Goal: Task Accomplishment & Management: Use online tool/utility

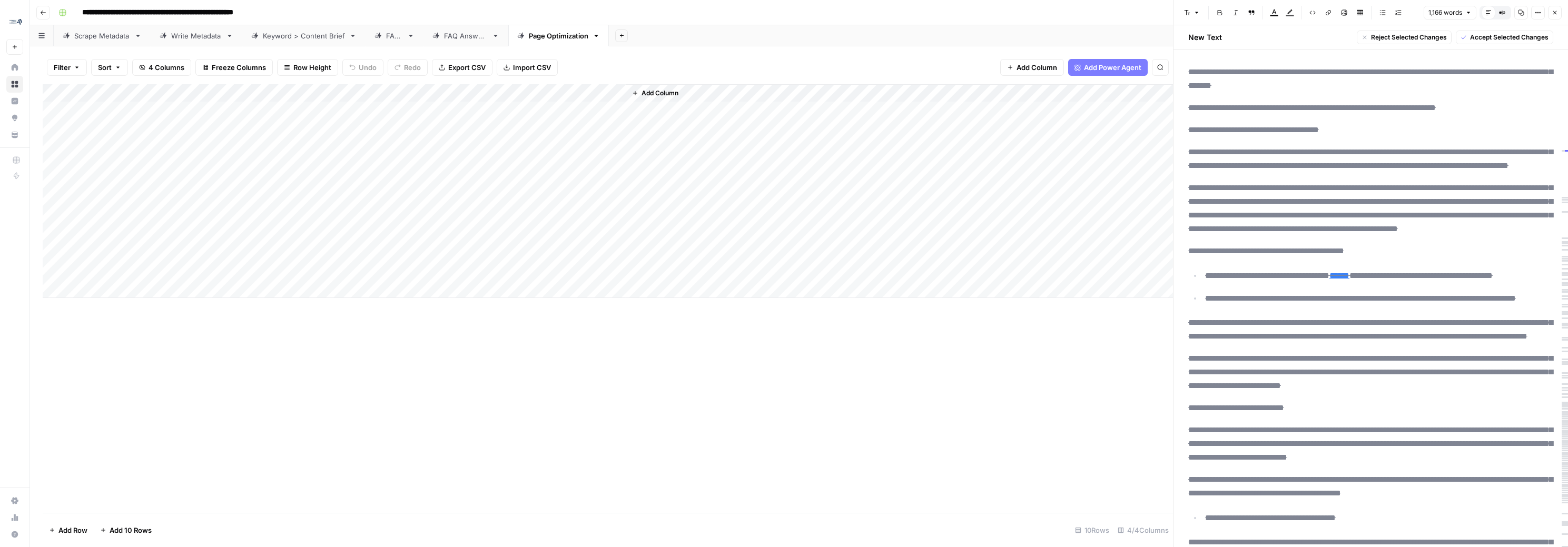
click at [616, 111] on div "Add Column" at bounding box center [607, 190] width 1130 height 214
click at [617, 113] on div "Add Column" at bounding box center [607, 190] width 1130 height 214
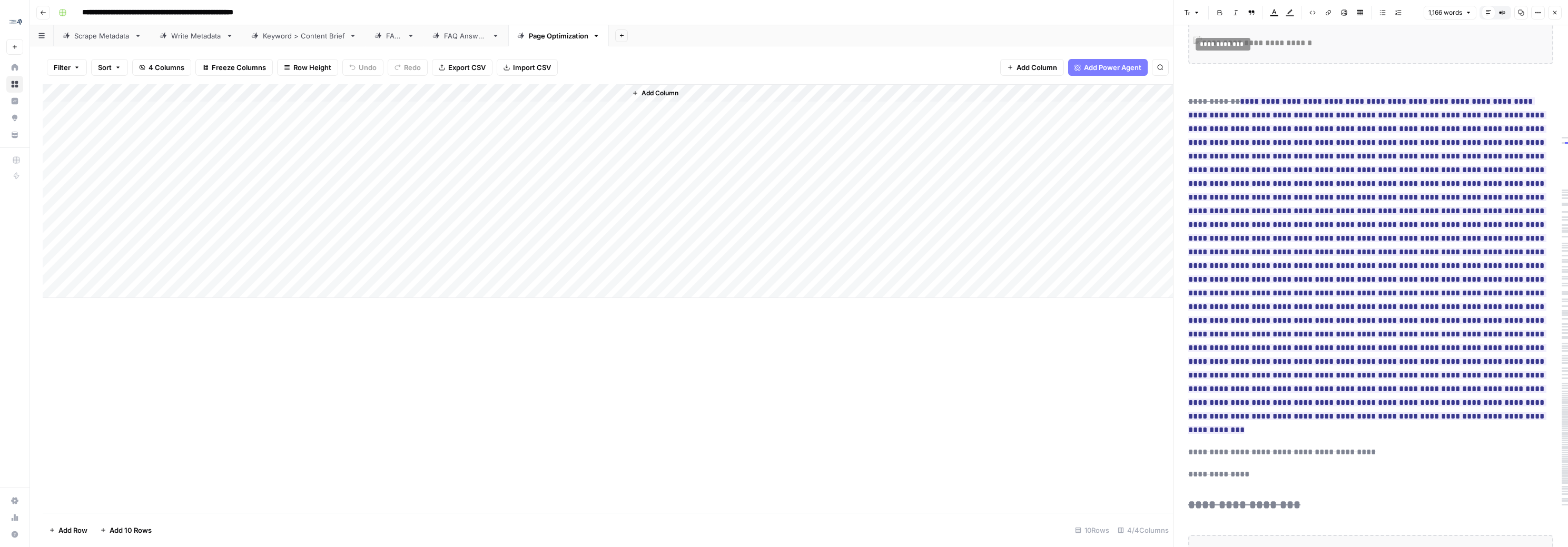
scroll to position [1315, 0]
click at [617, 218] on div "Add Column" at bounding box center [607, 190] width 1130 height 214
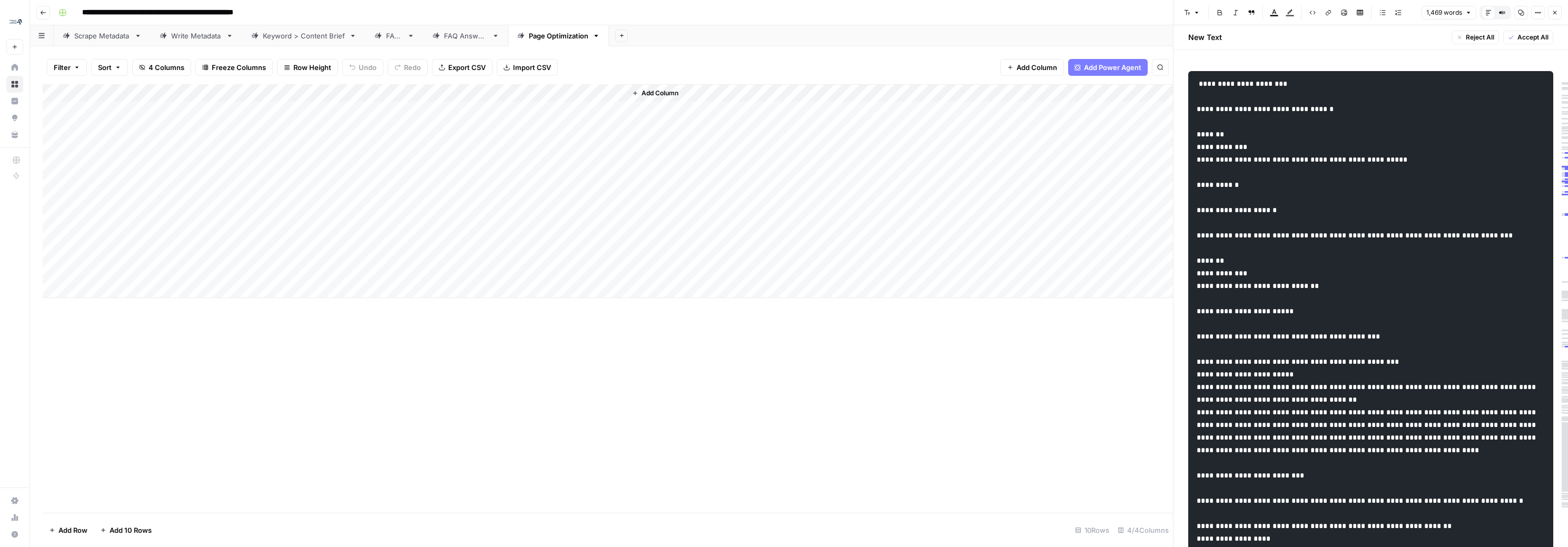
click at [616, 200] on div "Add Column" at bounding box center [607, 190] width 1130 height 214
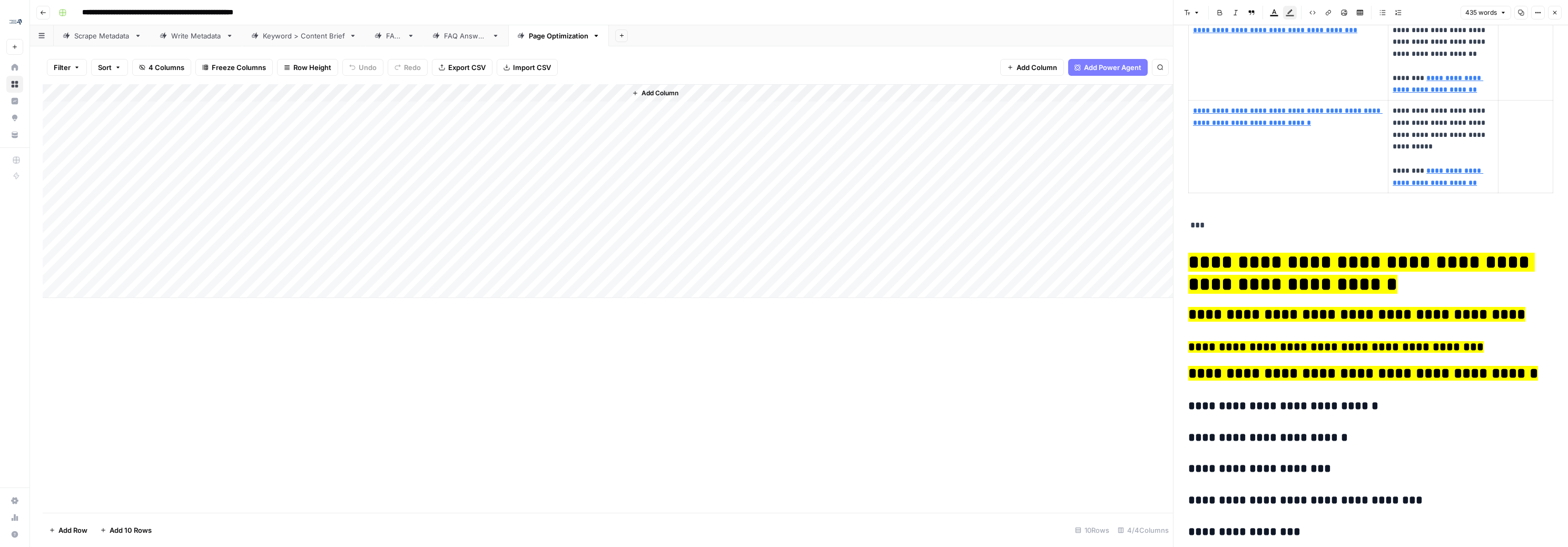
scroll to position [931, 0]
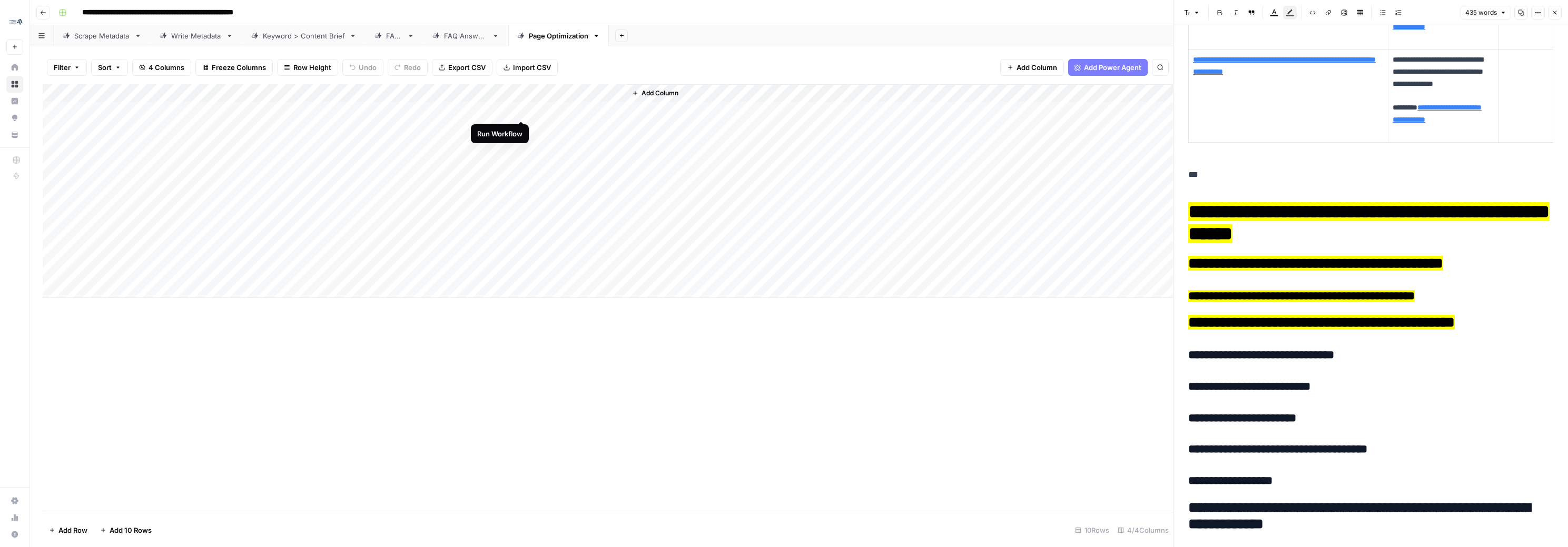
click at [521, 110] on div "Add Column" at bounding box center [607, 190] width 1130 height 214
click at [520, 109] on div "Add Column" at bounding box center [607, 190] width 1130 height 214
click at [520, 201] on div "Add Column" at bounding box center [607, 190] width 1130 height 214
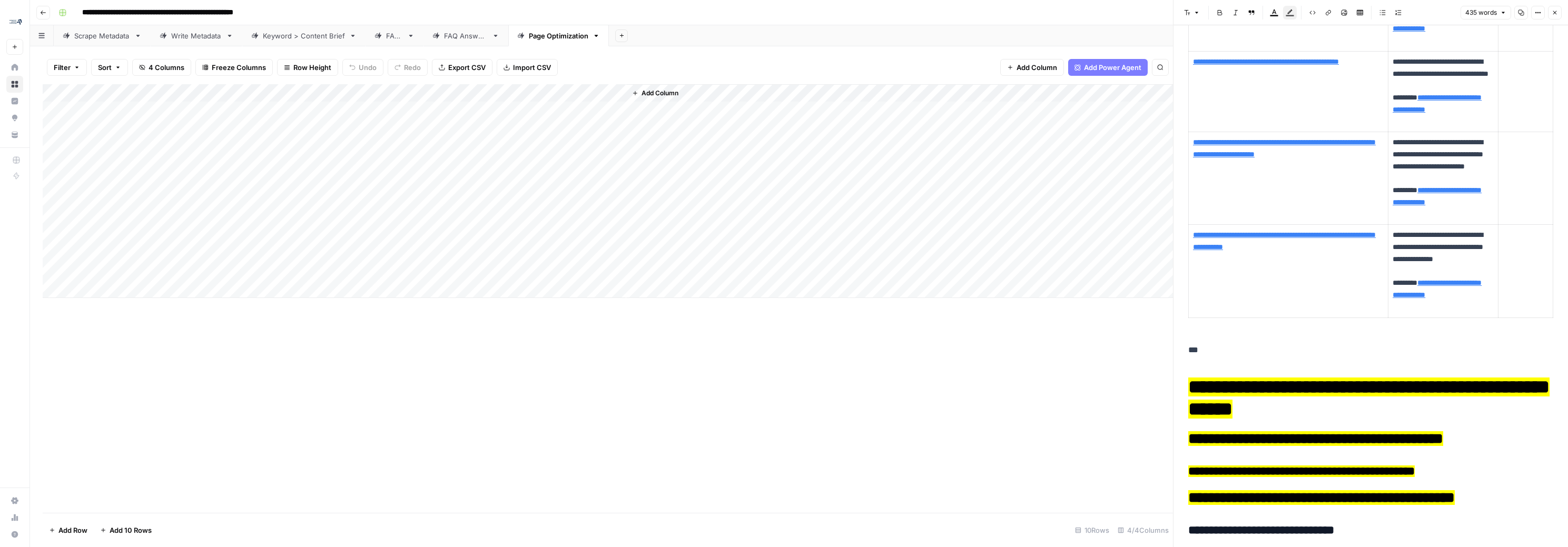
scroll to position [0, 0]
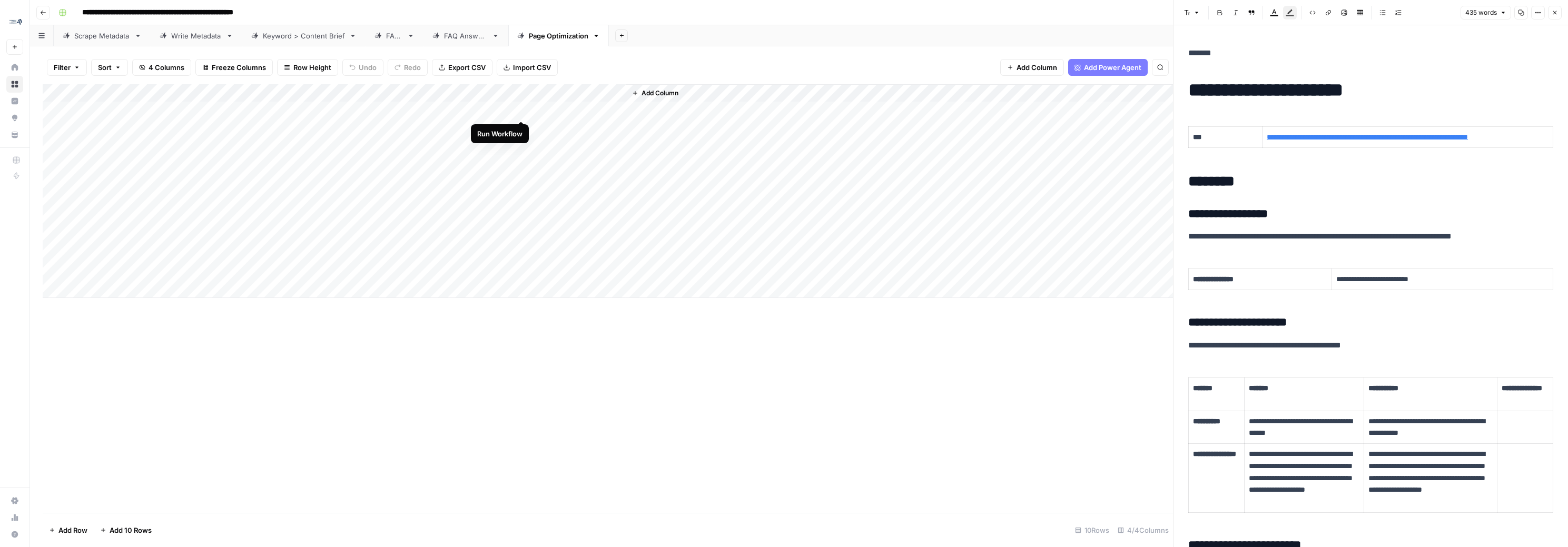
click at [519, 111] on div "Add Column" at bounding box center [607, 190] width 1130 height 214
click at [600, 111] on div "Add Column" at bounding box center [607, 190] width 1130 height 214
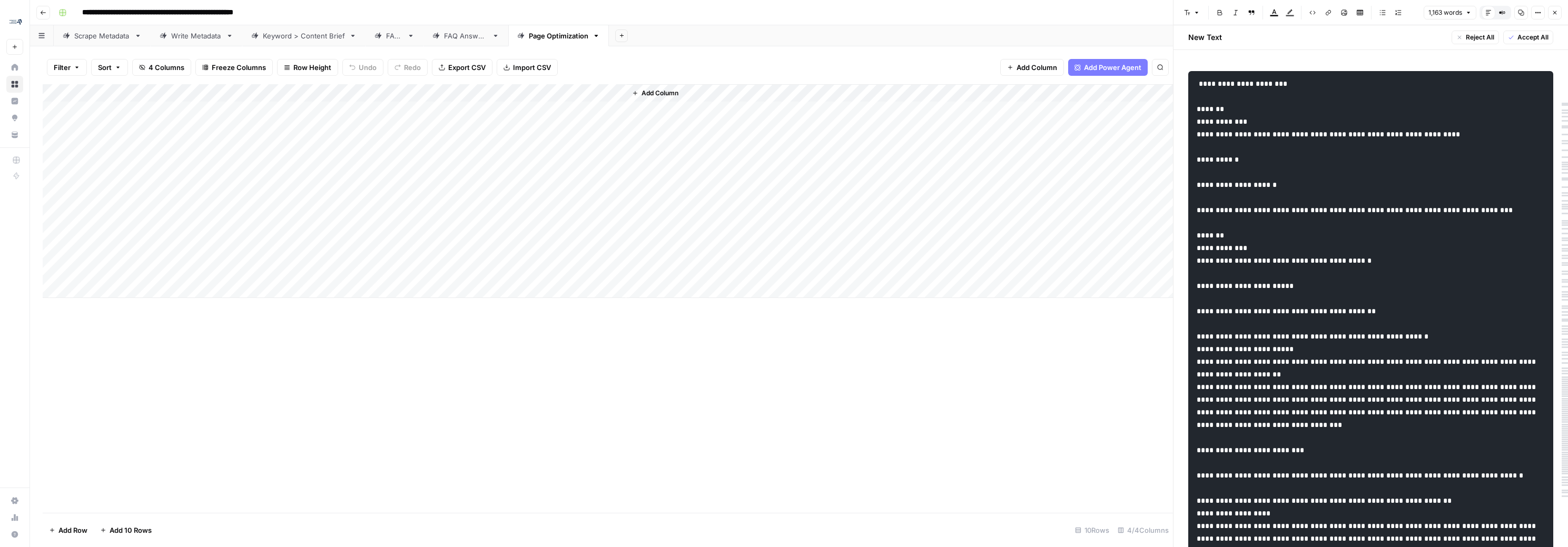
click at [728, 144] on code at bounding box center [1368, 413] width 343 height 664
click at [580, 106] on div "Add Column" at bounding box center [607, 190] width 1130 height 214
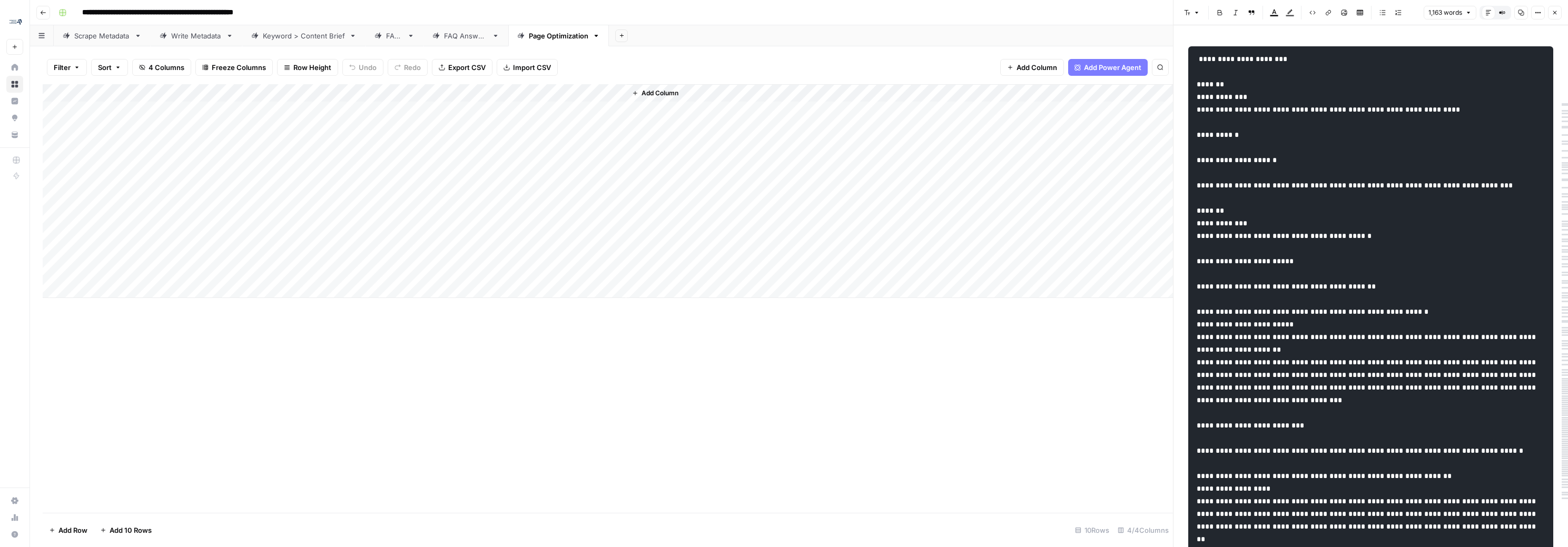
click at [728, 63] on pre at bounding box center [1371, 387] width 365 height 682
click at [728, 98] on pre at bounding box center [1371, 387] width 365 height 682
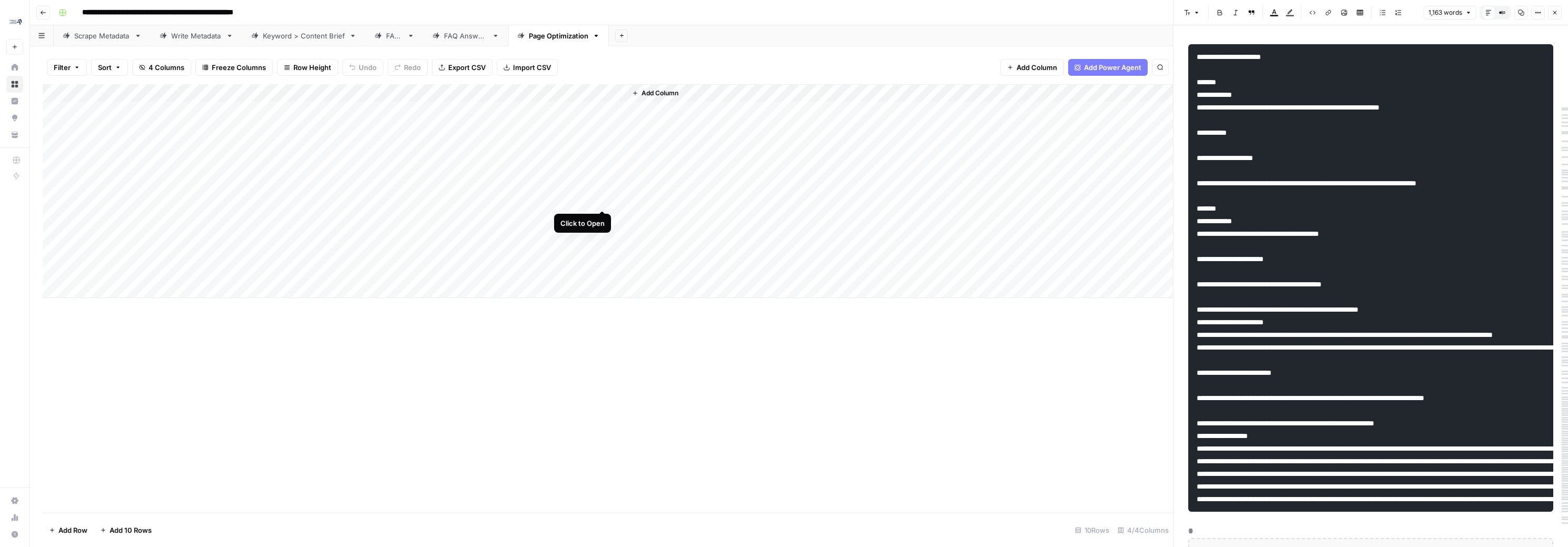
click at [602, 200] on div "Add Column" at bounding box center [607, 190] width 1130 height 214
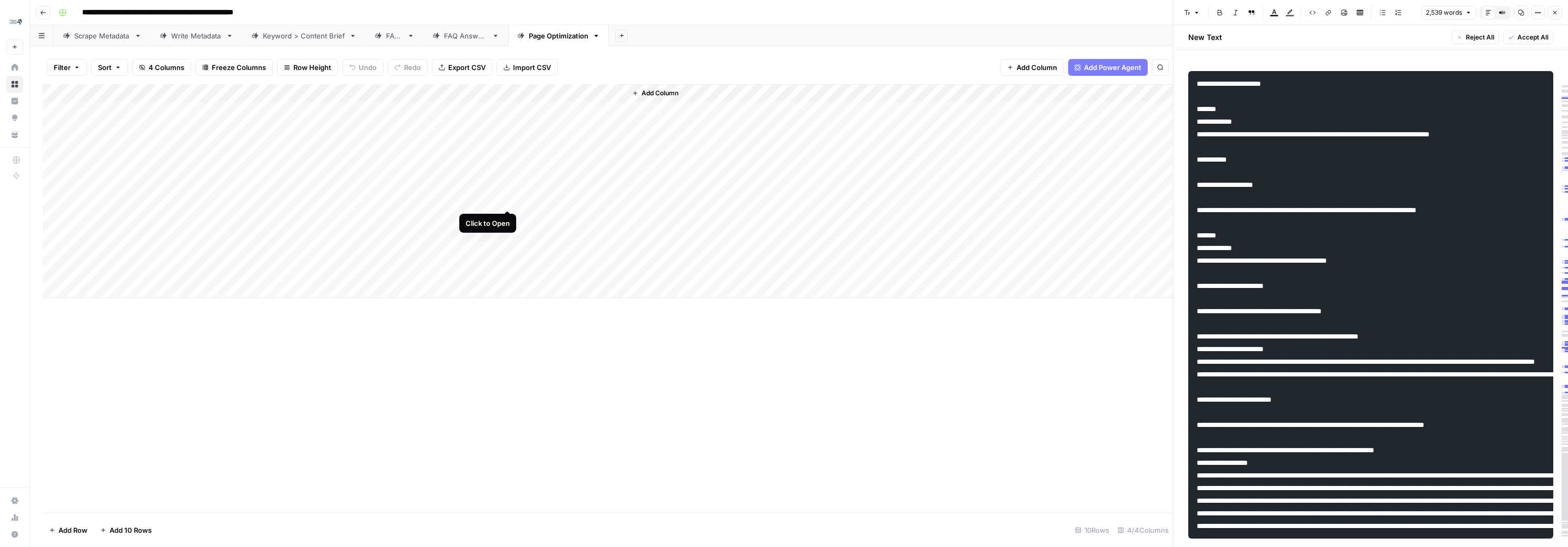
click at [507, 201] on div "Add Column" at bounding box center [607, 190] width 1130 height 214
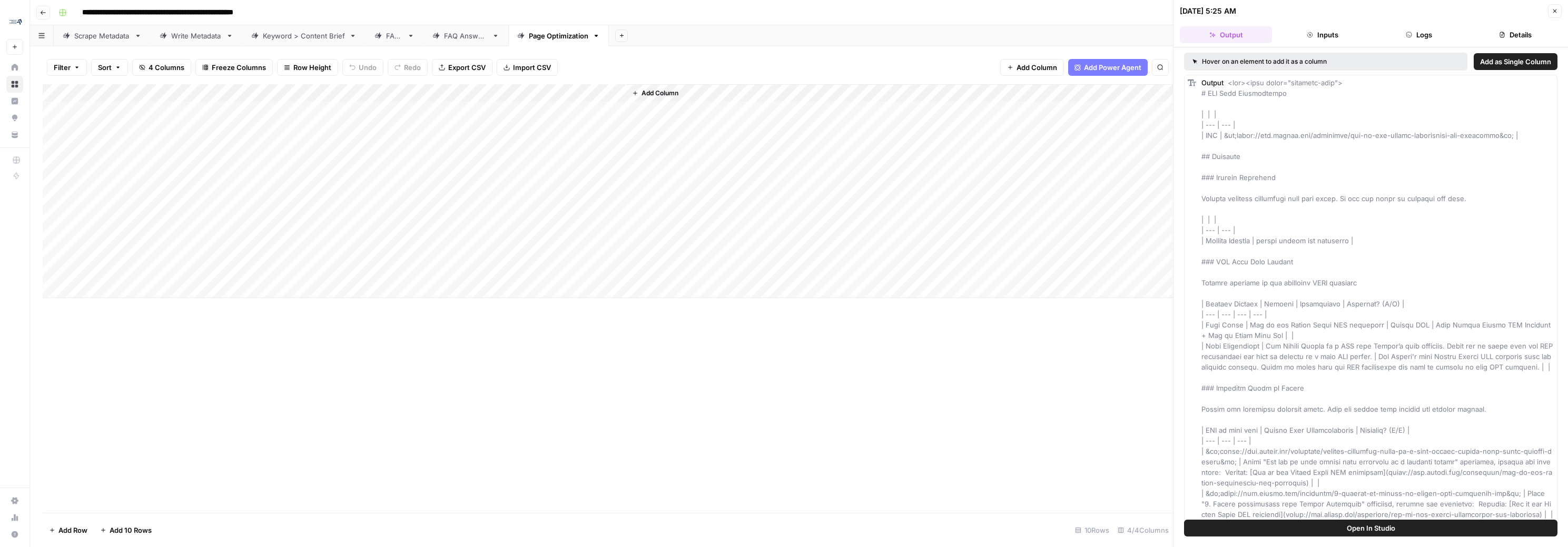
click at [728, 38] on button "Details" at bounding box center [1515, 35] width 92 height 17
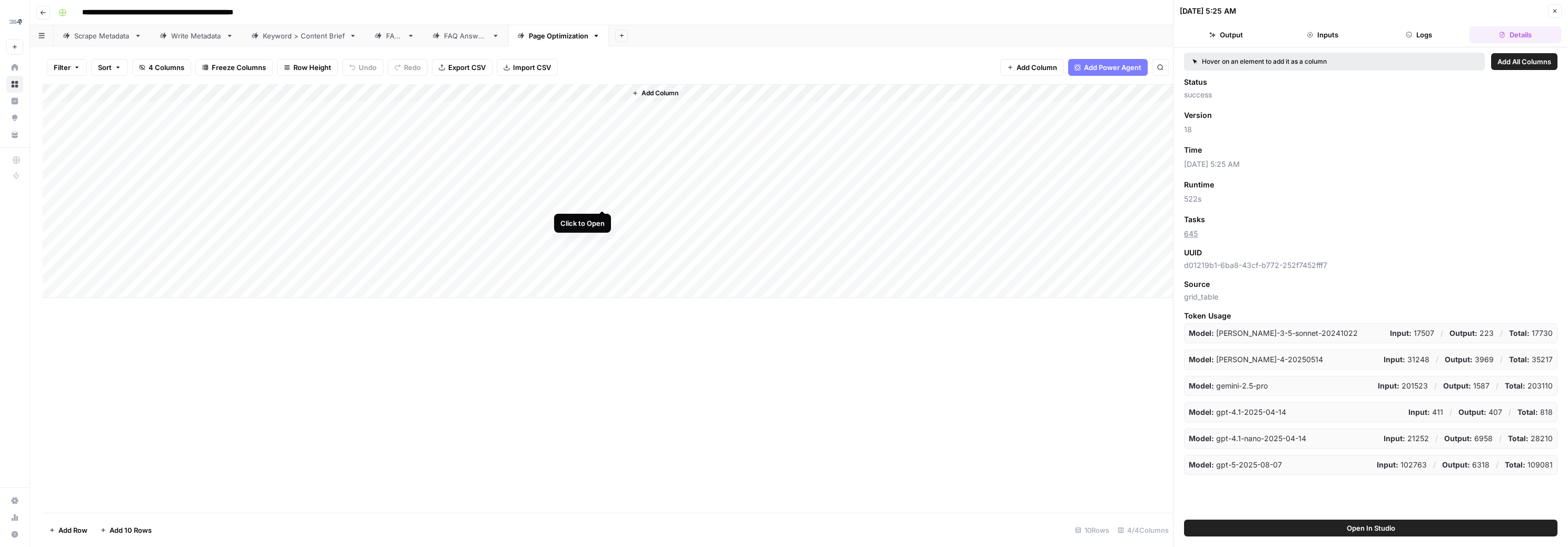
click at [602, 198] on div "Add Column" at bounding box center [607, 190] width 1130 height 214
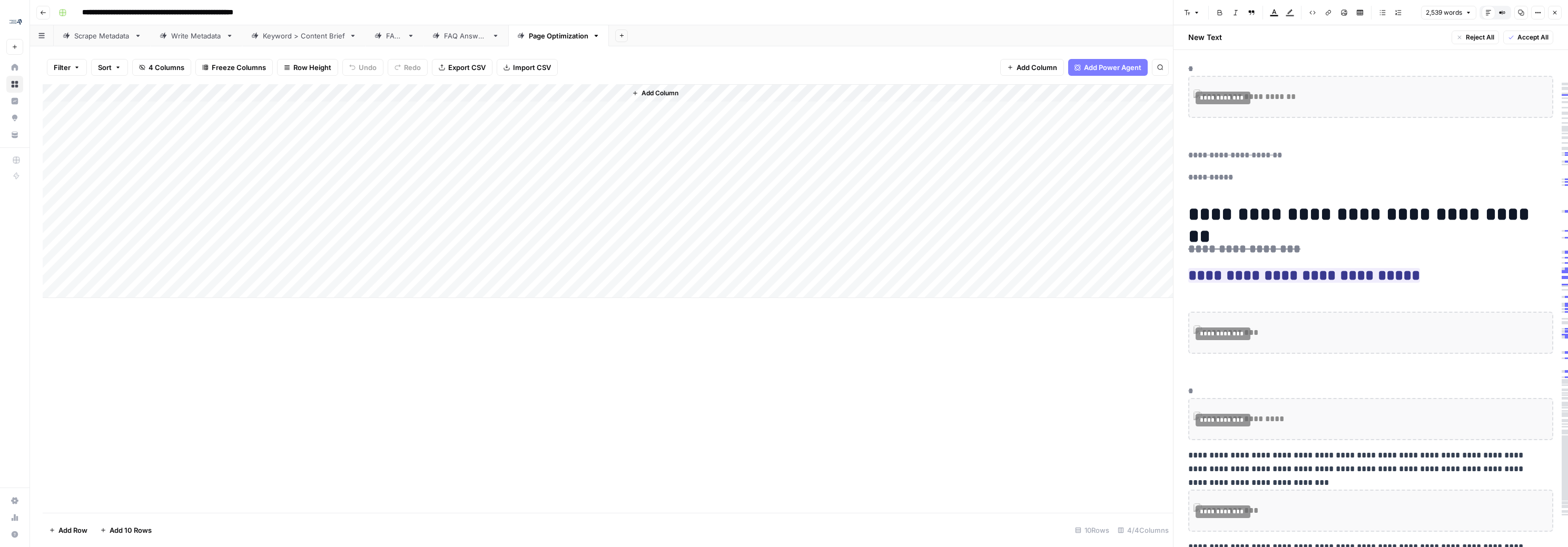
scroll to position [737, 0]
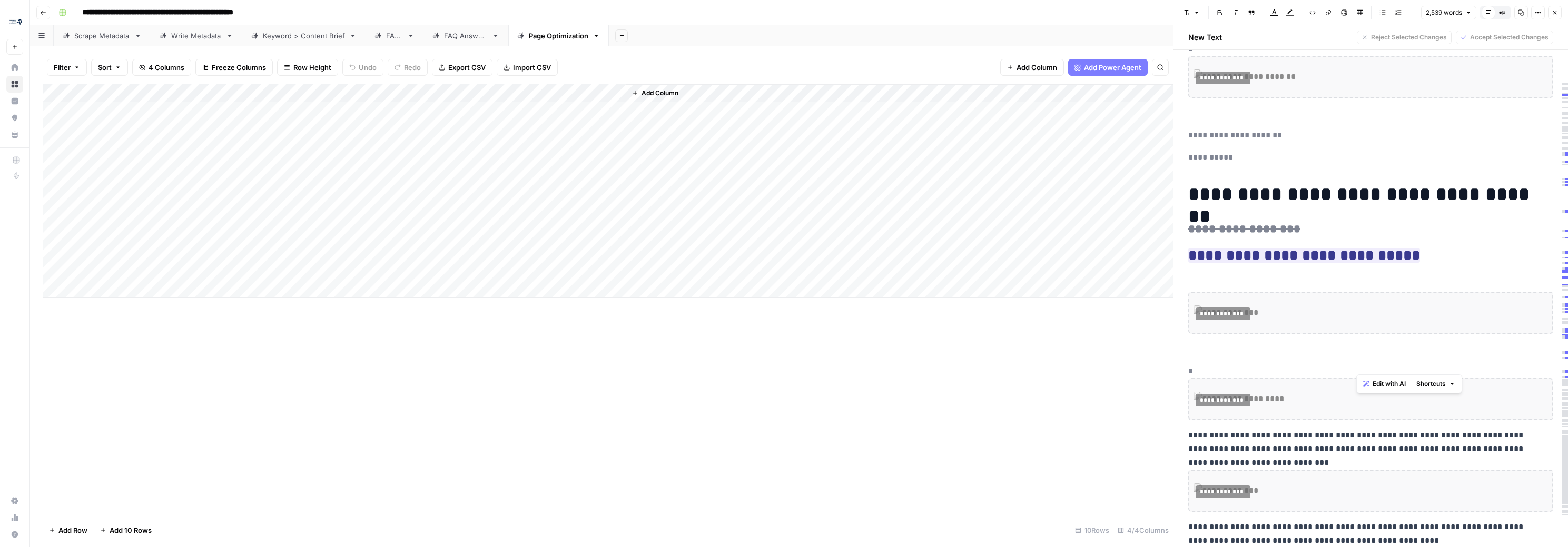
click at [728, 142] on p "**********" at bounding box center [1371, 135] width 365 height 13
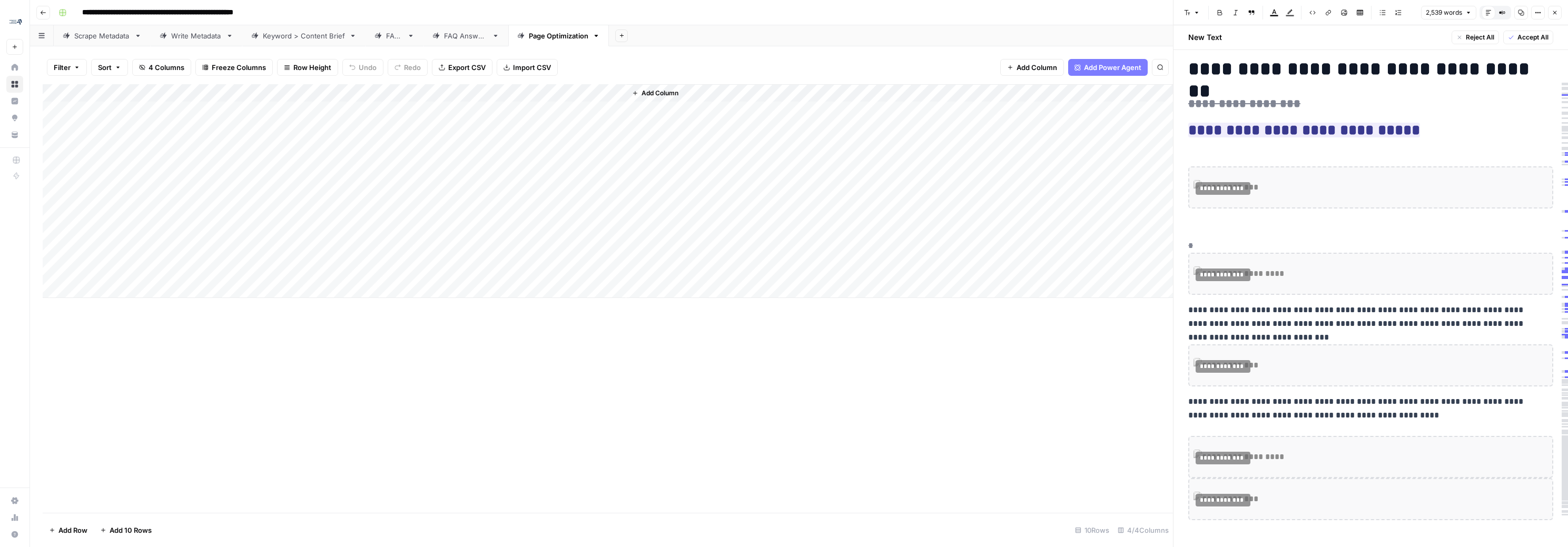
scroll to position [933, 0]
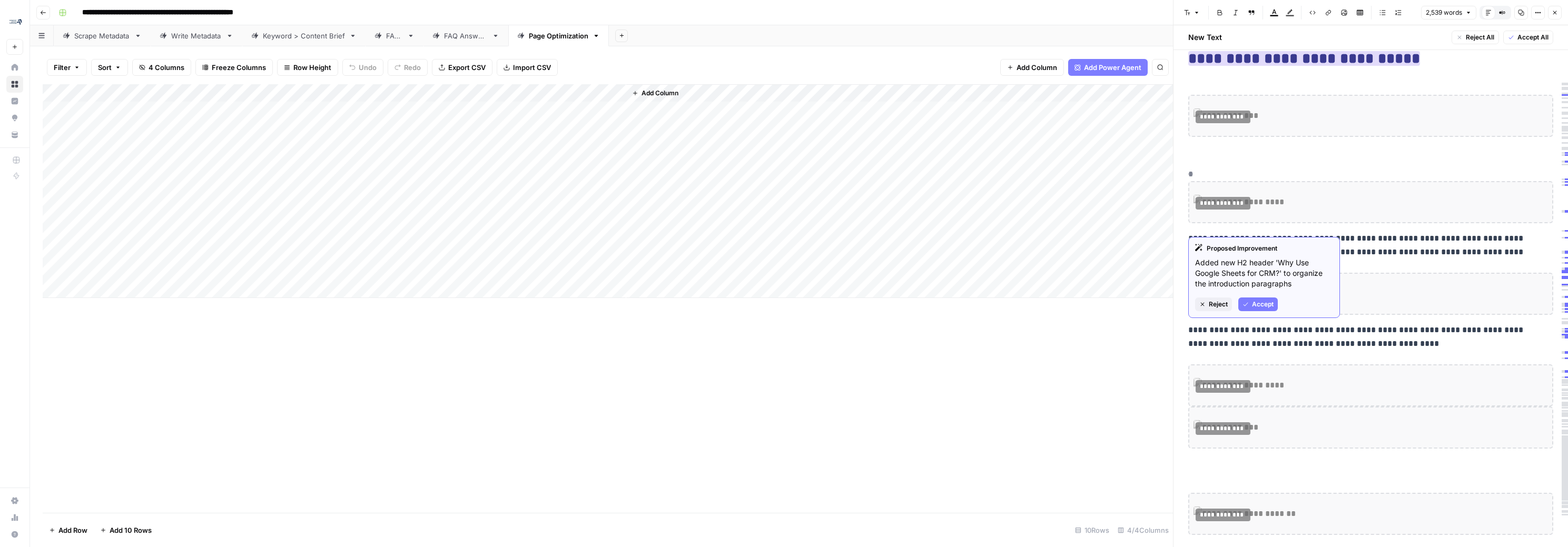
click at [728, 304] on span "Accept" at bounding box center [1262, 304] width 21 height 10
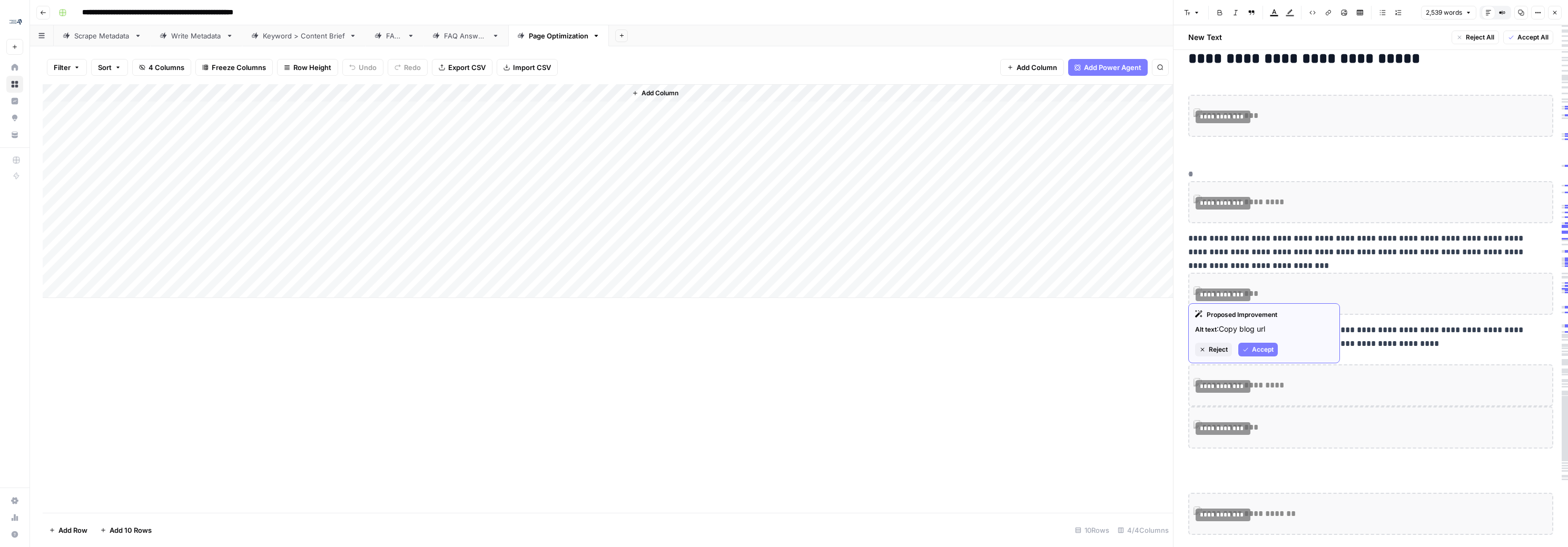
click at [728, 350] on span "Accept" at bounding box center [1262, 350] width 21 height 10
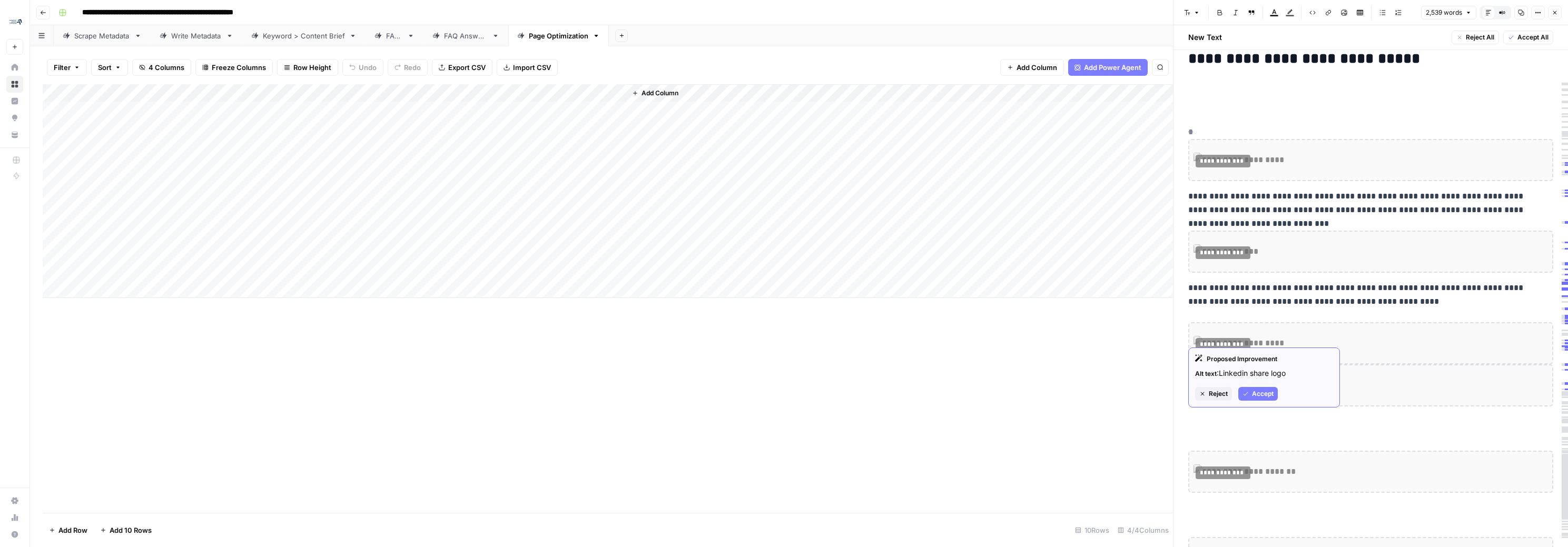
click at [728, 391] on span "Accept" at bounding box center [1262, 394] width 21 height 10
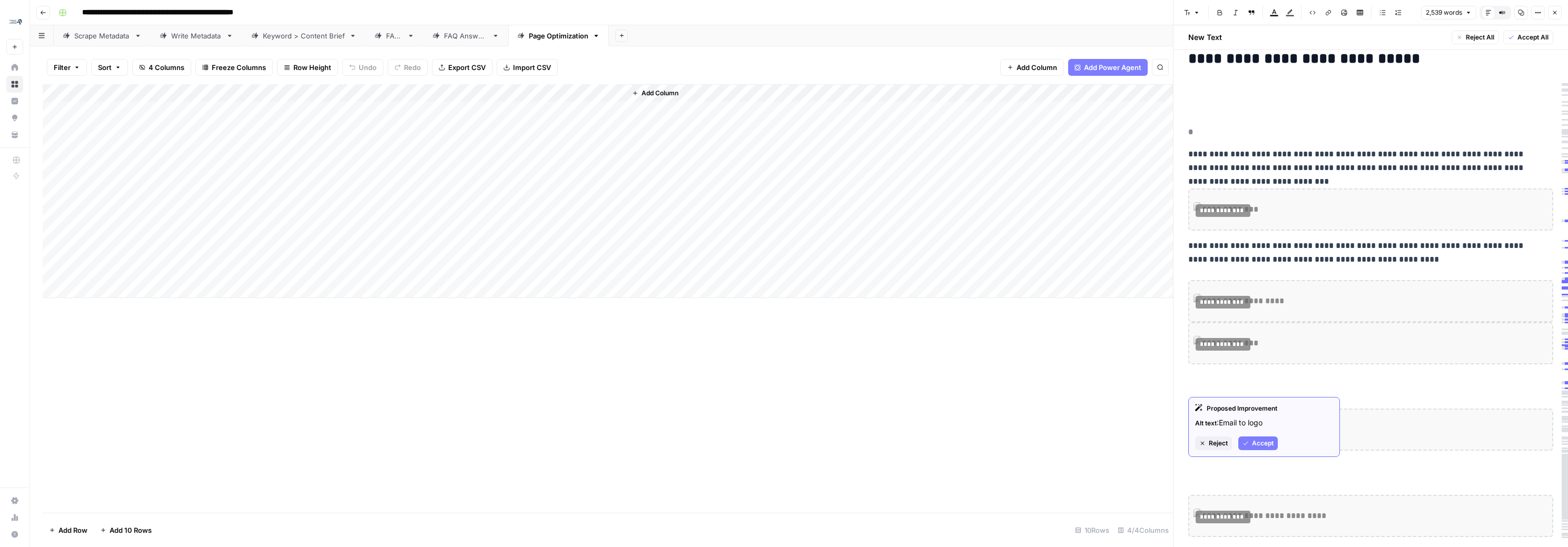
click at [728, 447] on icon "button" at bounding box center [1245, 443] width 6 height 6
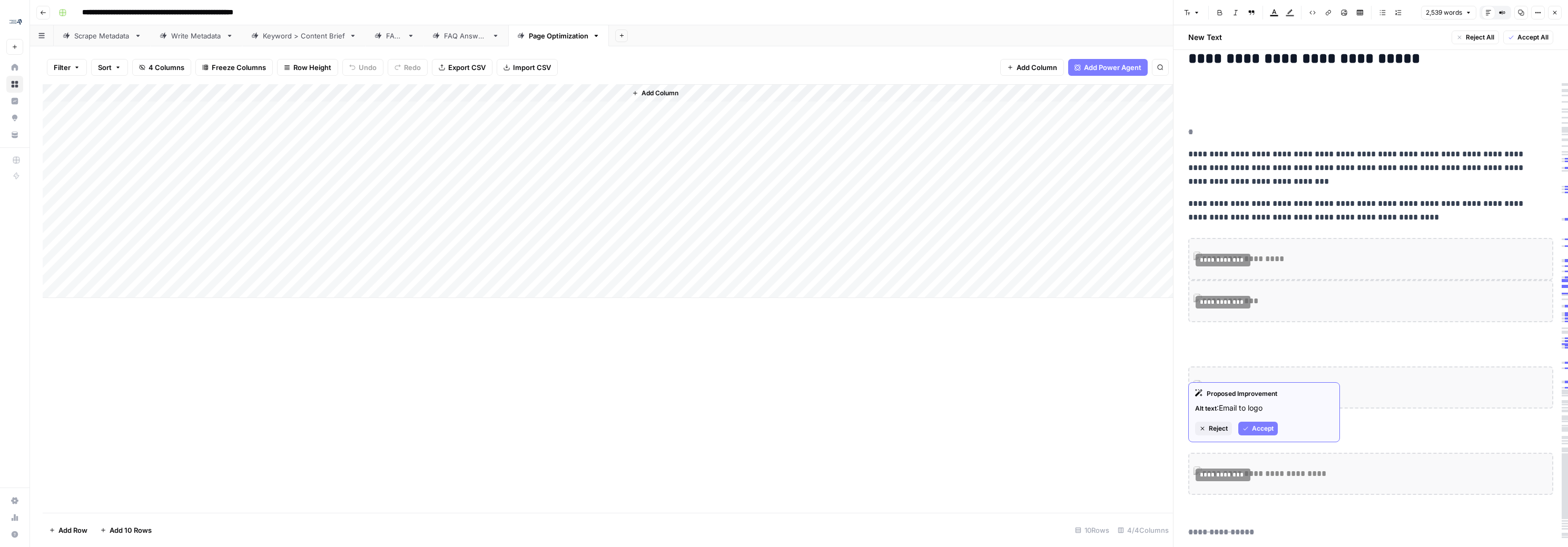
click at [728, 428] on icon "button" at bounding box center [1245, 428] width 6 height 6
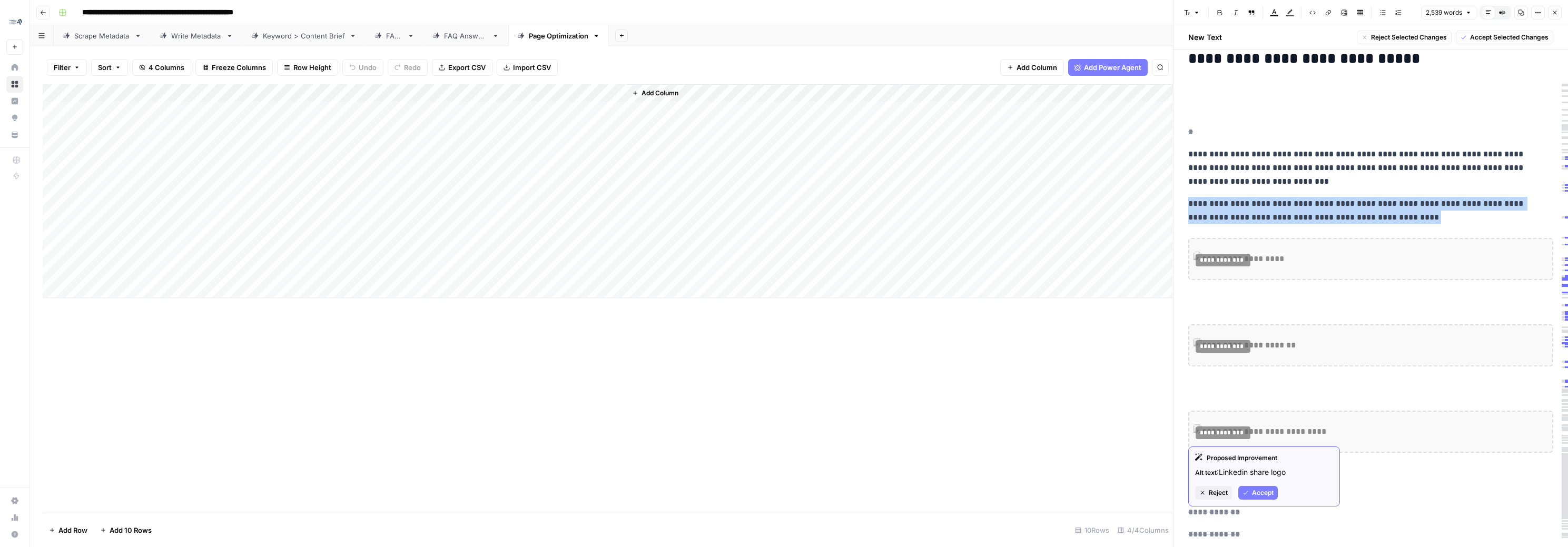
click at [728, 489] on span "Accept" at bounding box center [1262, 493] width 21 height 10
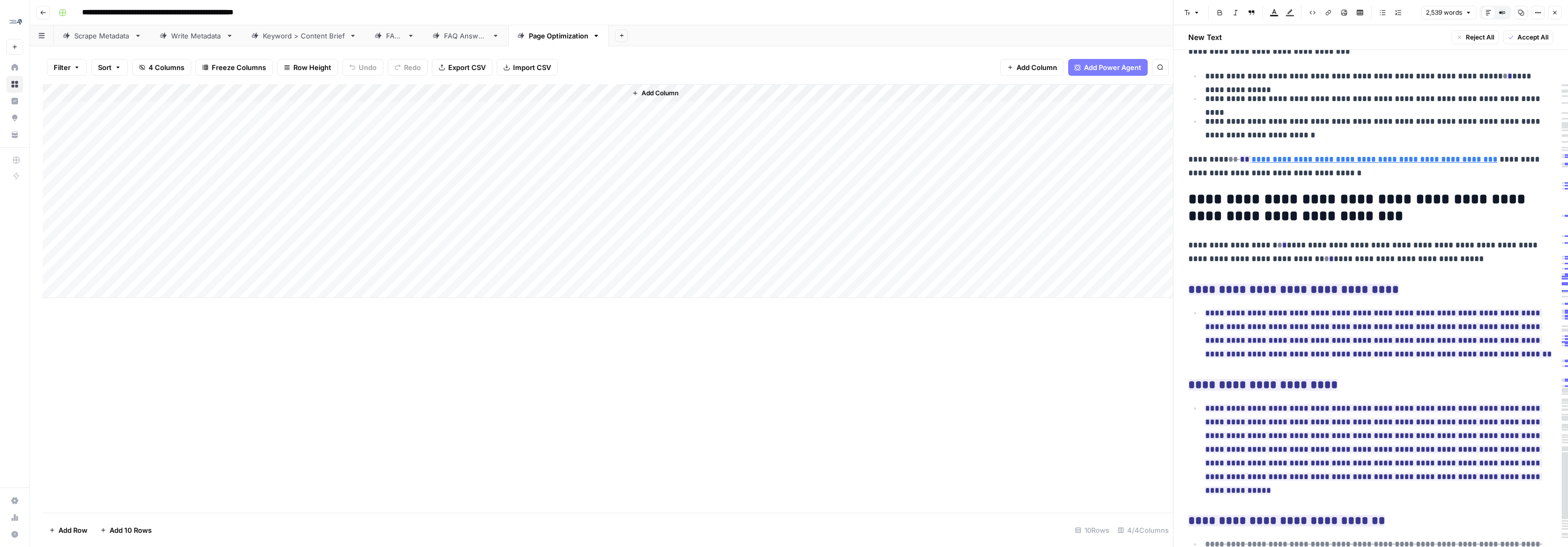
scroll to position [3712, 0]
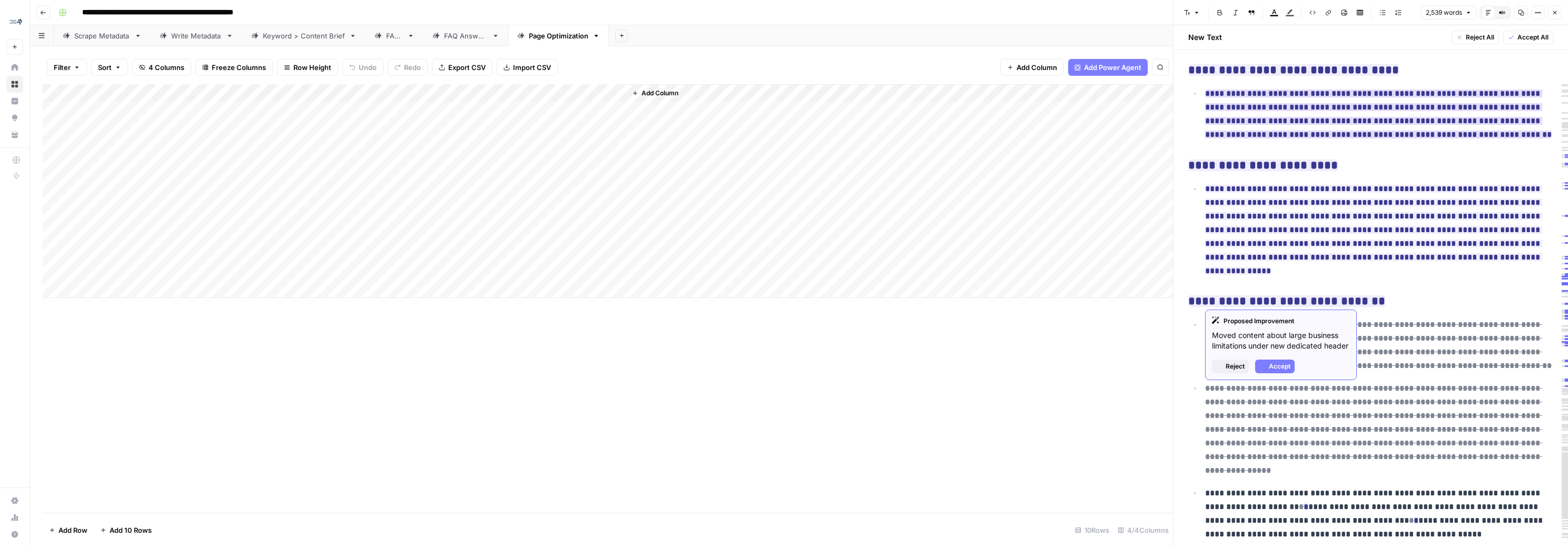
click at [728, 139] on ins "**********" at bounding box center [1378, 114] width 346 height 49
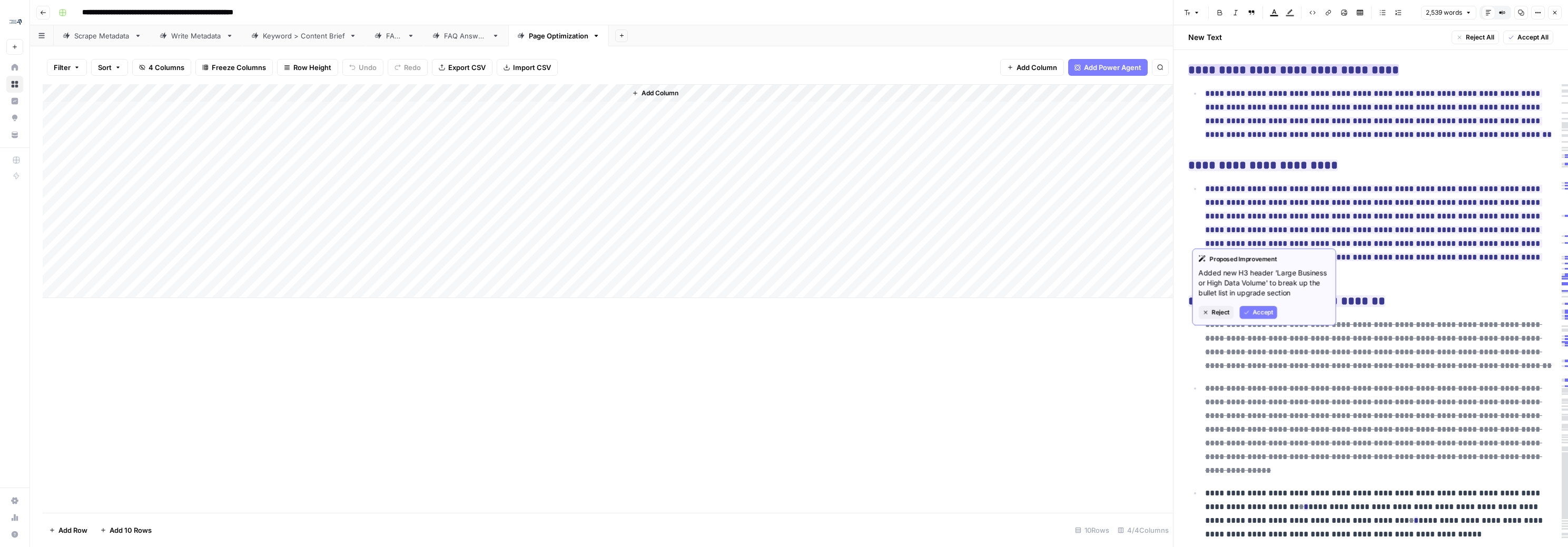
click at [728, 76] on ins "**********" at bounding box center [1293, 70] width 211 height 12
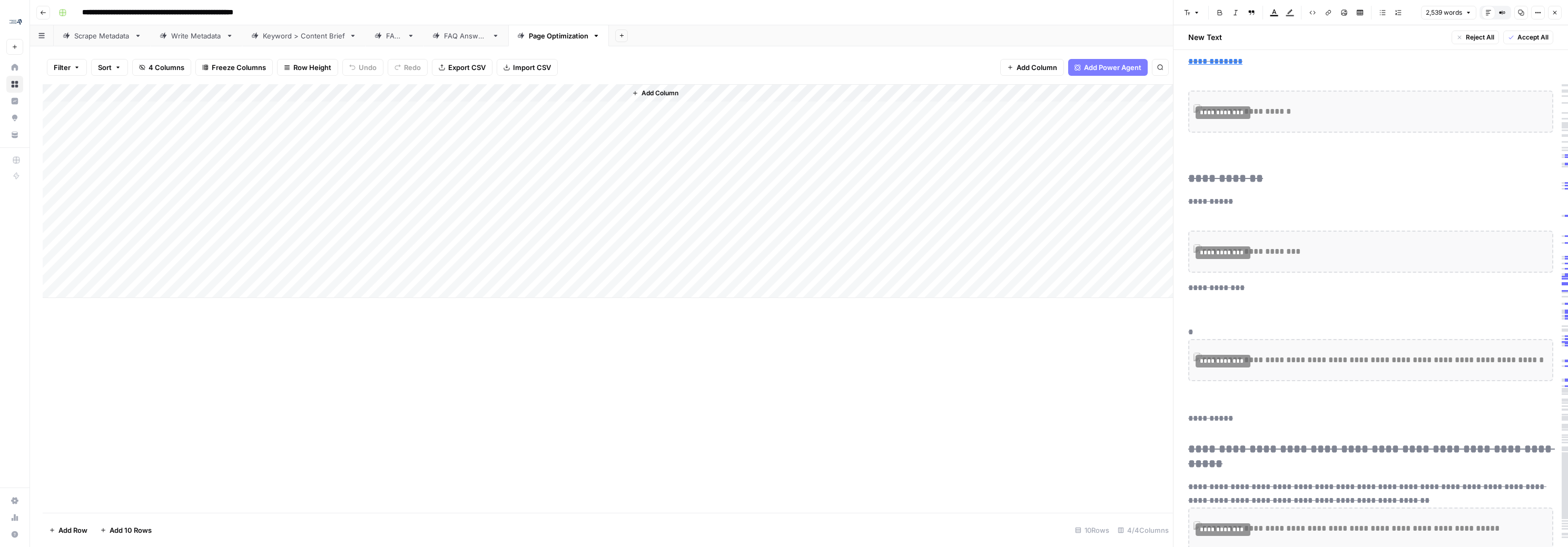
scroll to position [5568, 0]
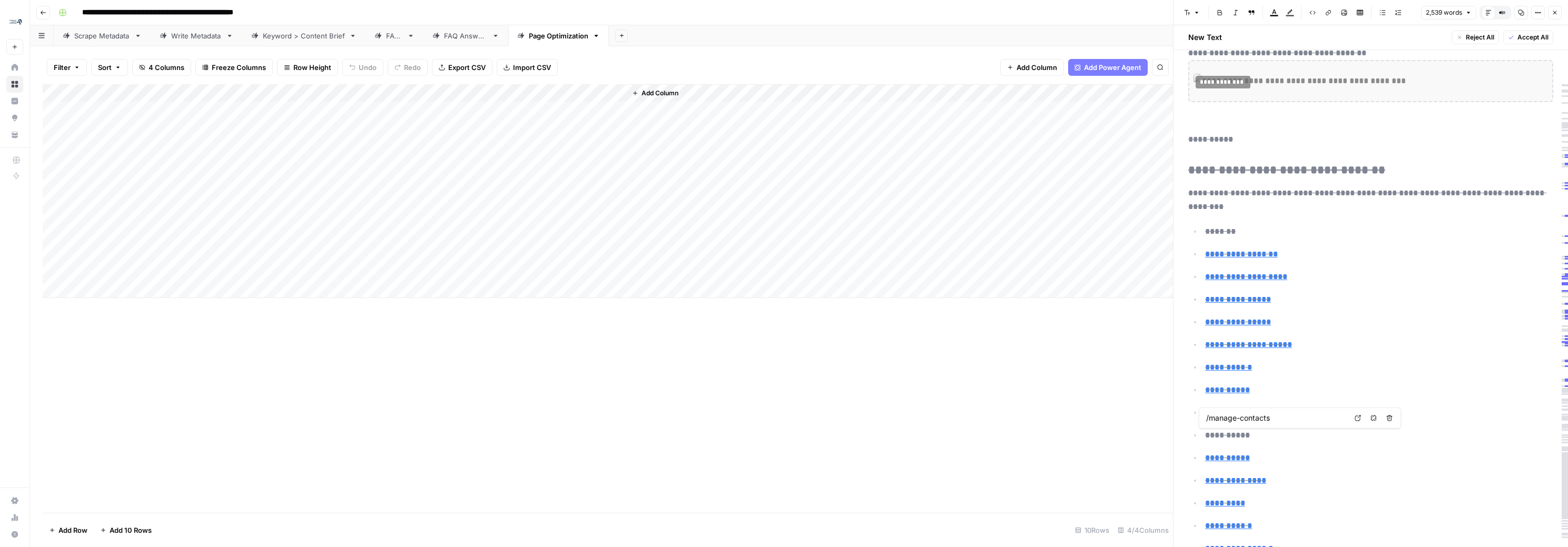
type input "/track-leads"
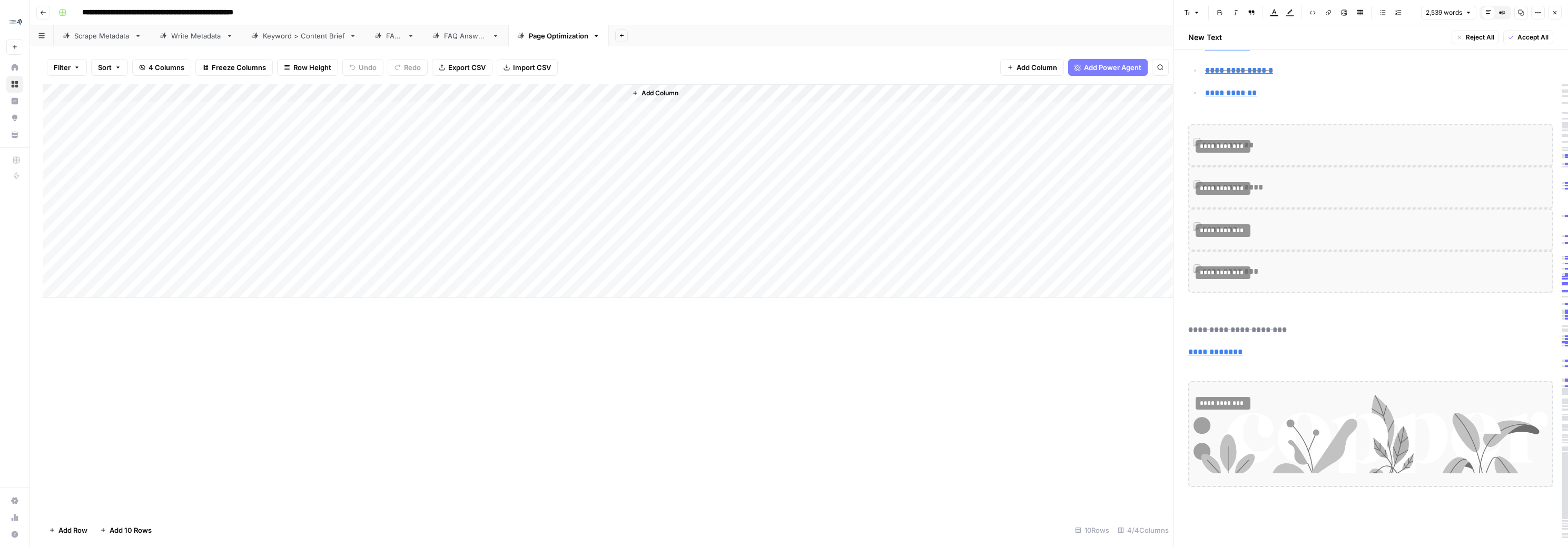
scroll to position [7612, 0]
click at [728, 364] on icon "button" at bounding box center [1245, 367] width 6 height 6
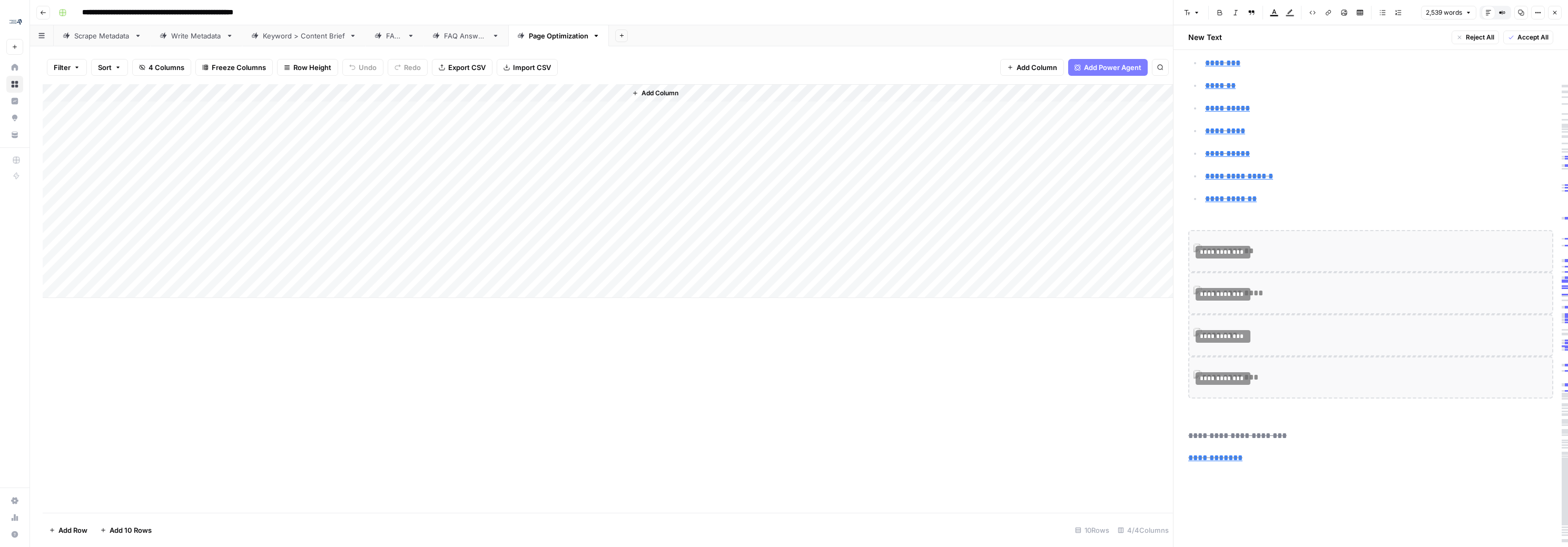
scroll to position [7508, 0]
drag, startPoint x: 1255, startPoint y: 490, endPoint x: 1220, endPoint y: 410, distance: 87.3
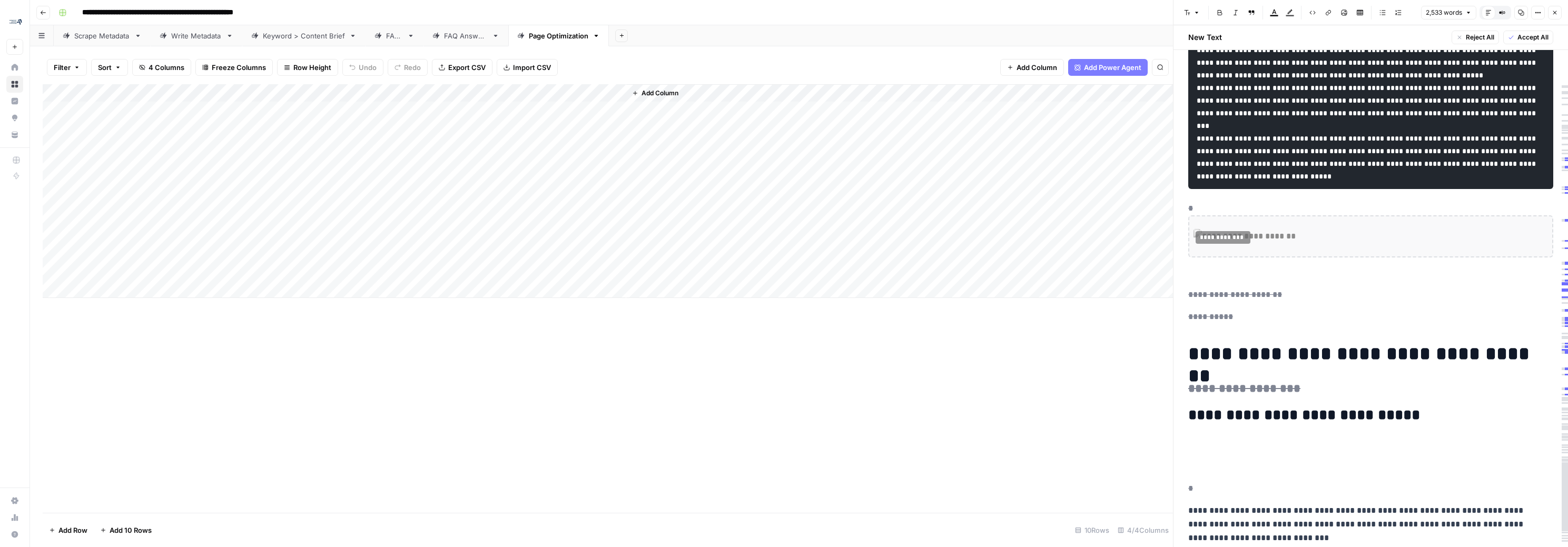
scroll to position [0, 0]
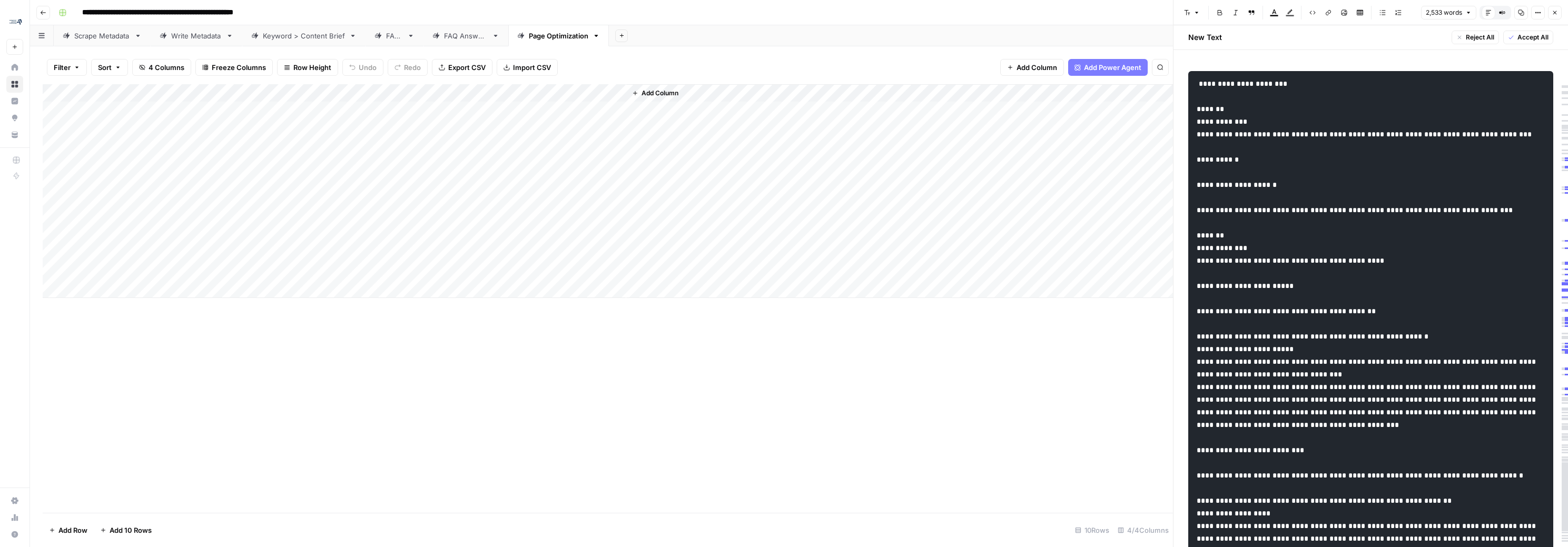
click at [728, 97] on code at bounding box center [1367, 419] width 341 height 677
click at [728, 163] on pre at bounding box center [1371, 419] width 365 height 695
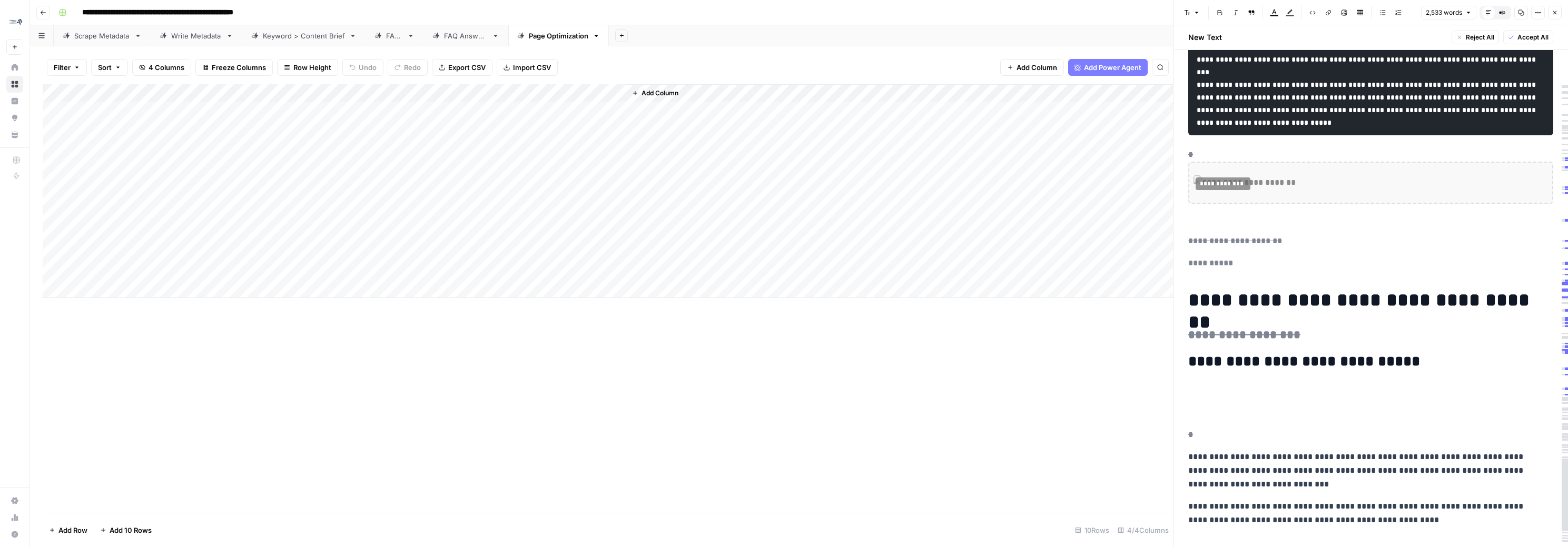
scroll to position [632, 0]
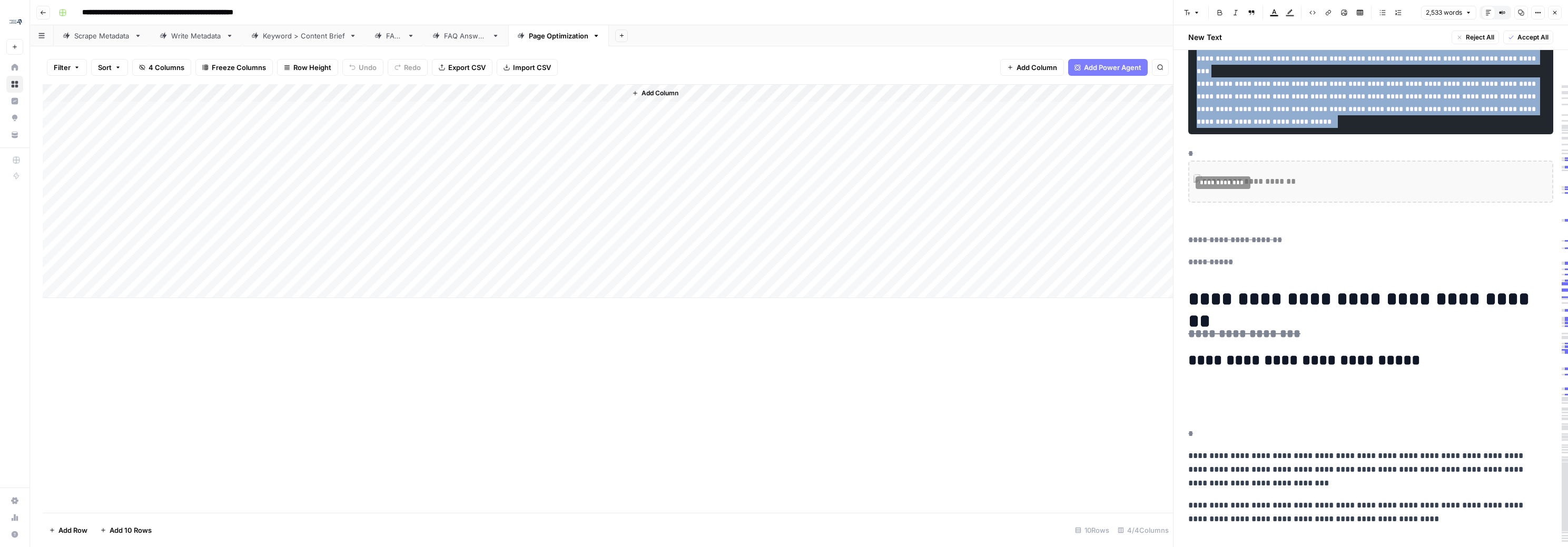
drag, startPoint x: 1202, startPoint y: 299, endPoint x: 1202, endPoint y: 305, distance: 6.0
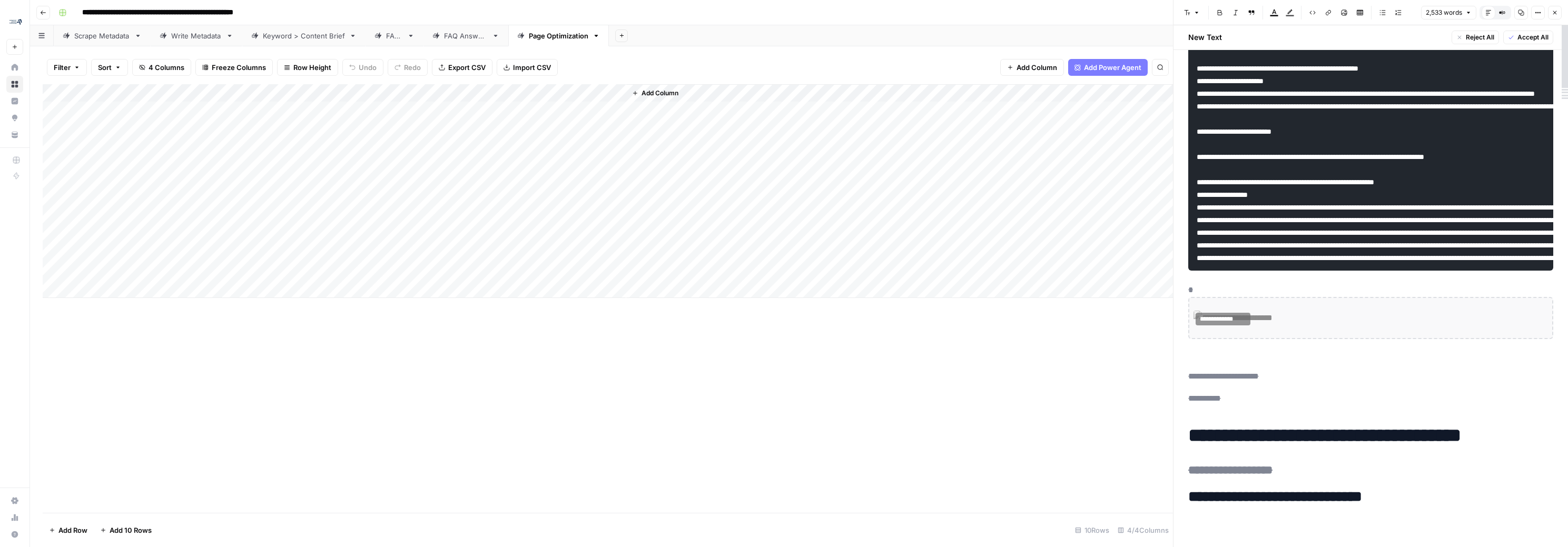
scroll to position [0, 0]
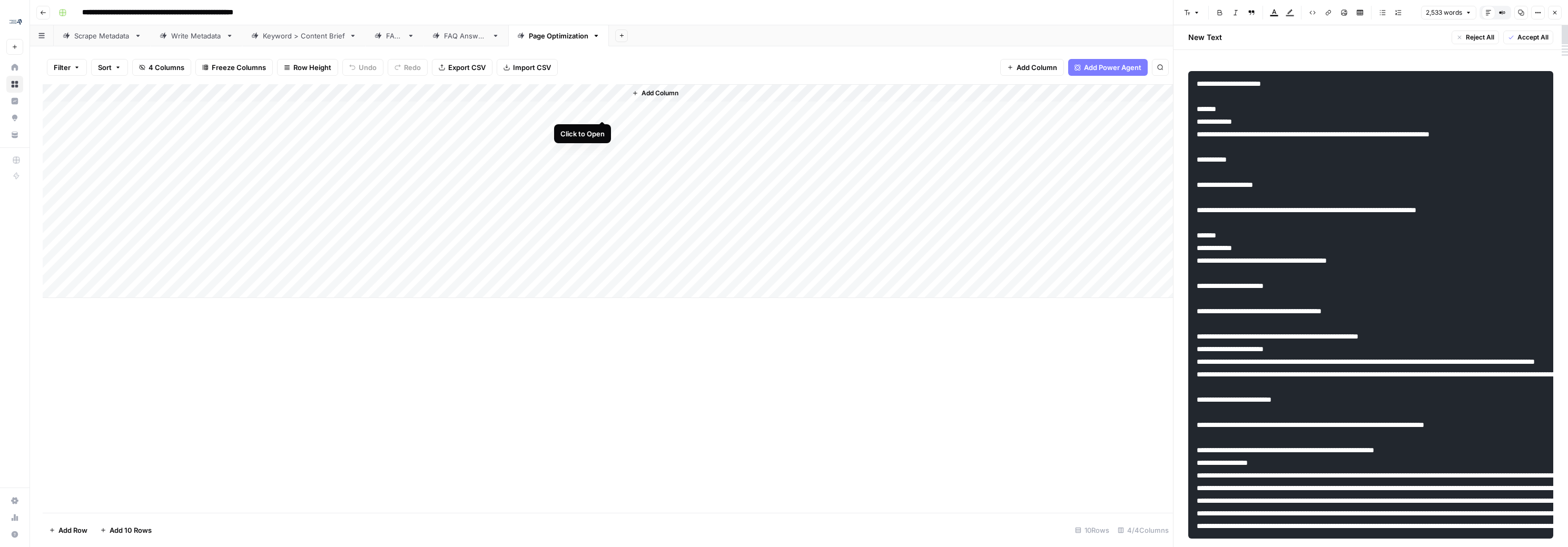
click at [600, 111] on div "Add Column" at bounding box center [607, 190] width 1130 height 214
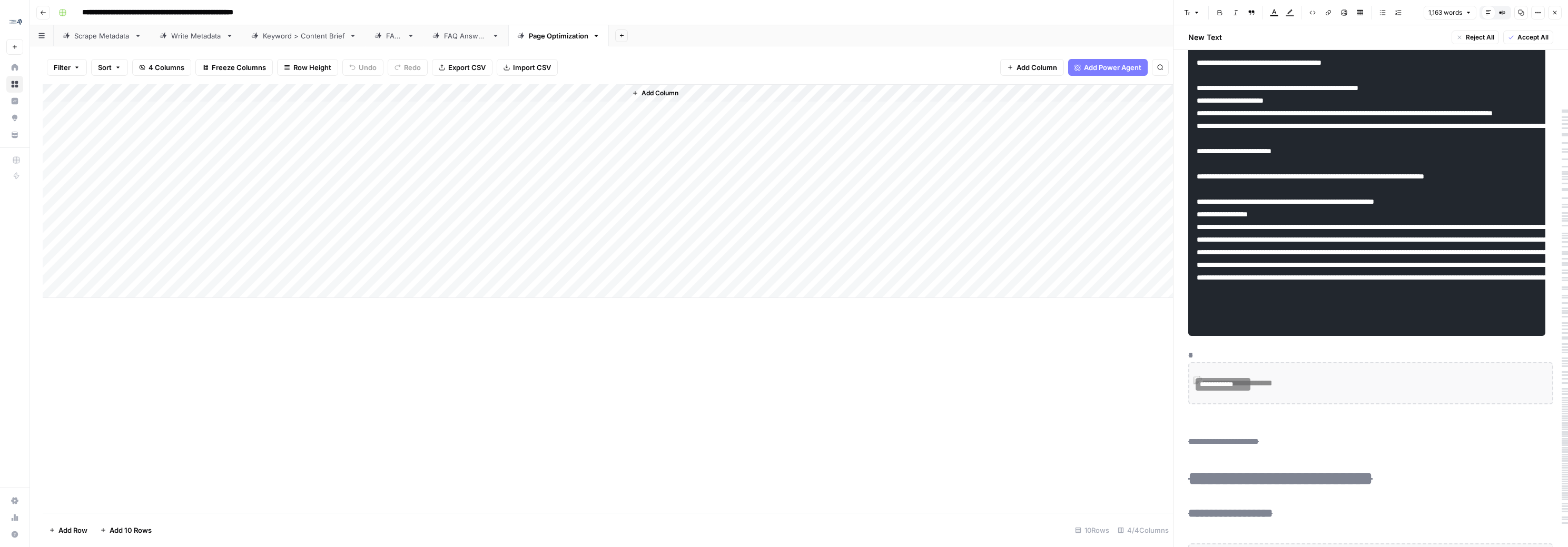
drag, startPoint x: 506, startPoint y: 111, endPoint x: 505, endPoint y: 94, distance: 17.0
click at [504, 94] on div "Add Column" at bounding box center [607, 190] width 1130 height 214
click at [508, 93] on div "Add Column" at bounding box center [607, 190] width 1130 height 214
click at [503, 94] on div "Add Column" at bounding box center [607, 190] width 1130 height 214
click at [453, 197] on span "Edit Workflow" at bounding box center [449, 196] width 92 height 10
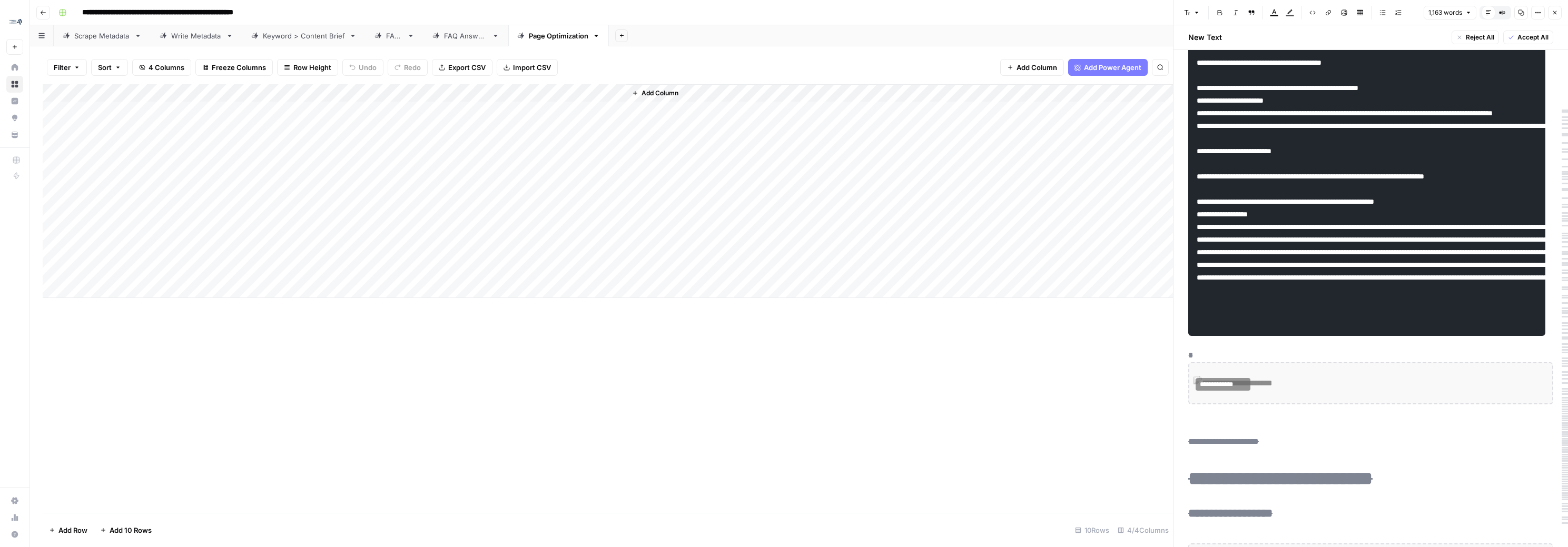
click at [198, 110] on div "Add Column" at bounding box center [607, 190] width 1130 height 214
click at [198, 110] on textarea "**********" at bounding box center [184, 116] width 211 height 26
click at [319, 114] on div "Add Column" at bounding box center [607, 190] width 1130 height 214
click at [315, 111] on div "Add Column" at bounding box center [607, 190] width 1130 height 214
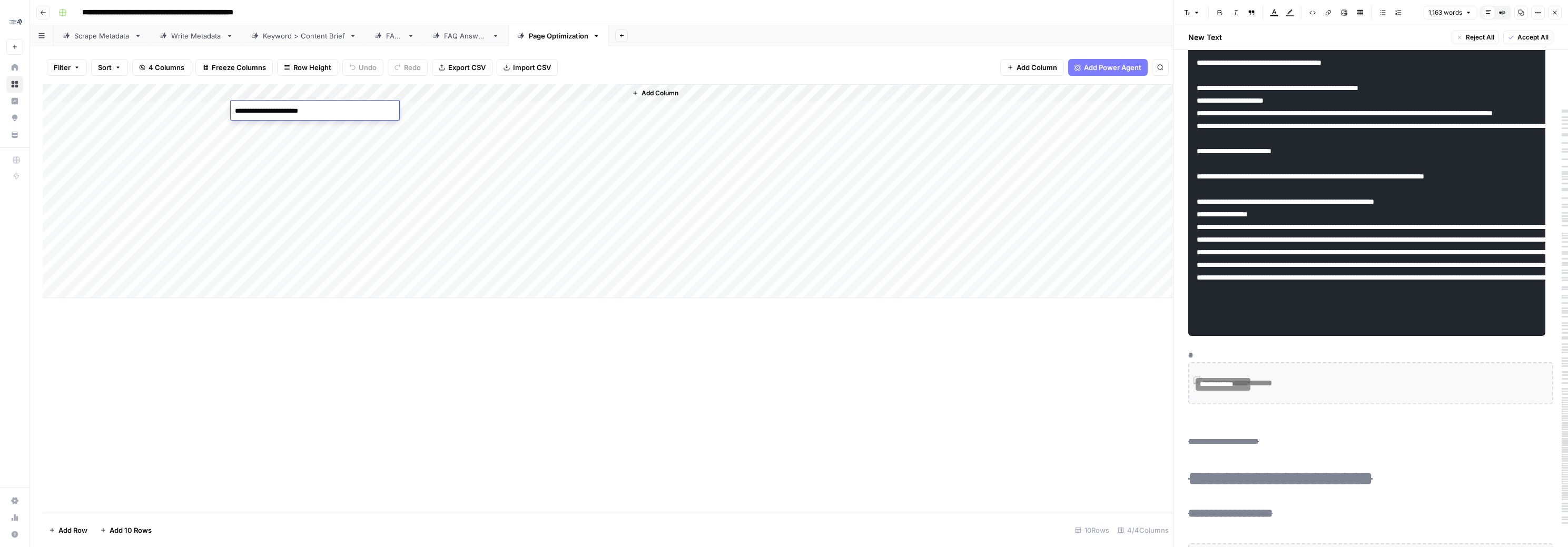
click at [315, 111] on textarea "**********" at bounding box center [315, 111] width 169 height 15
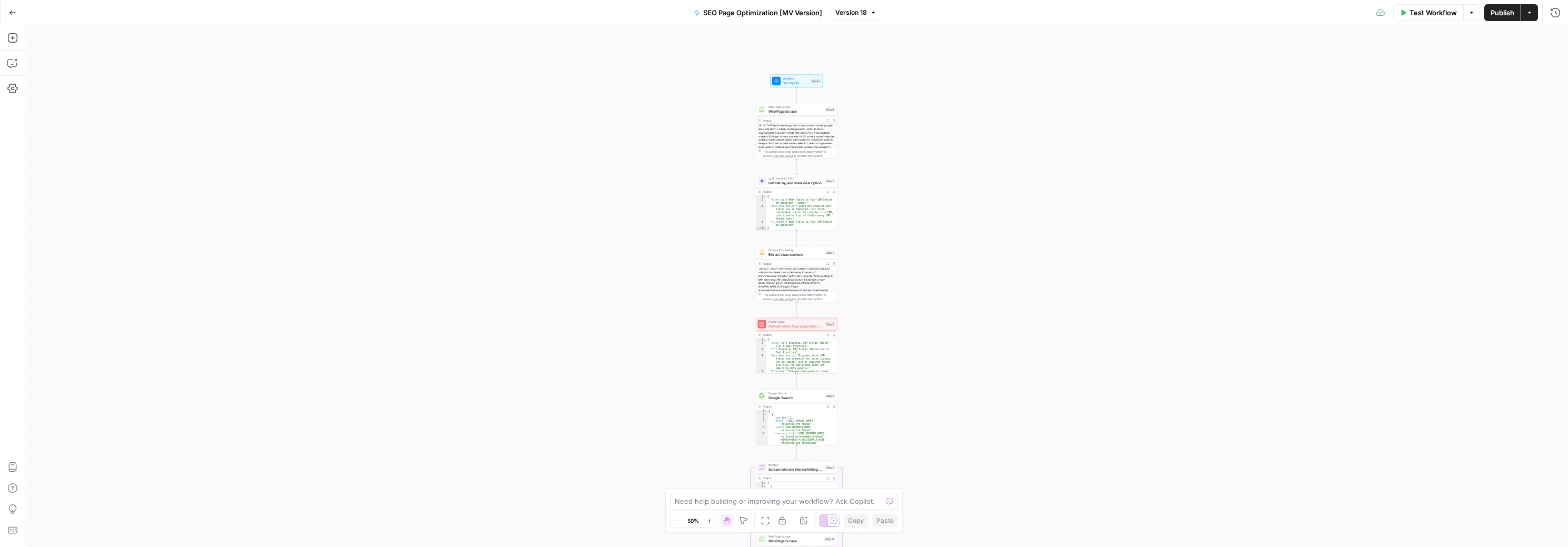
click at [1533, 13] on button "Actions" at bounding box center [1530, 13] width 17 height 17
click at [18, 66] on icon "button" at bounding box center [12, 63] width 10 height 10
click at [74, 512] on textarea at bounding box center [124, 509] width 167 height 10
click at [124, 510] on textarea at bounding box center [124, 509] width 167 height 10
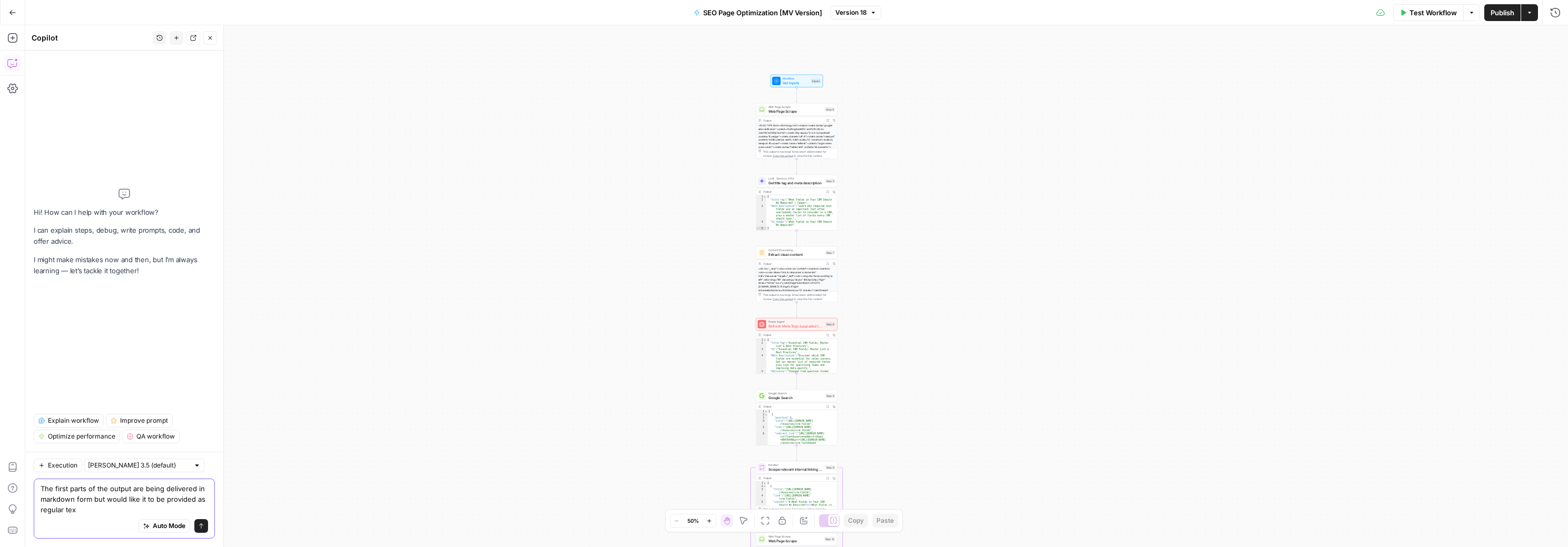
type textarea "The first parts of the output are being delivered in markdown form but would li…"
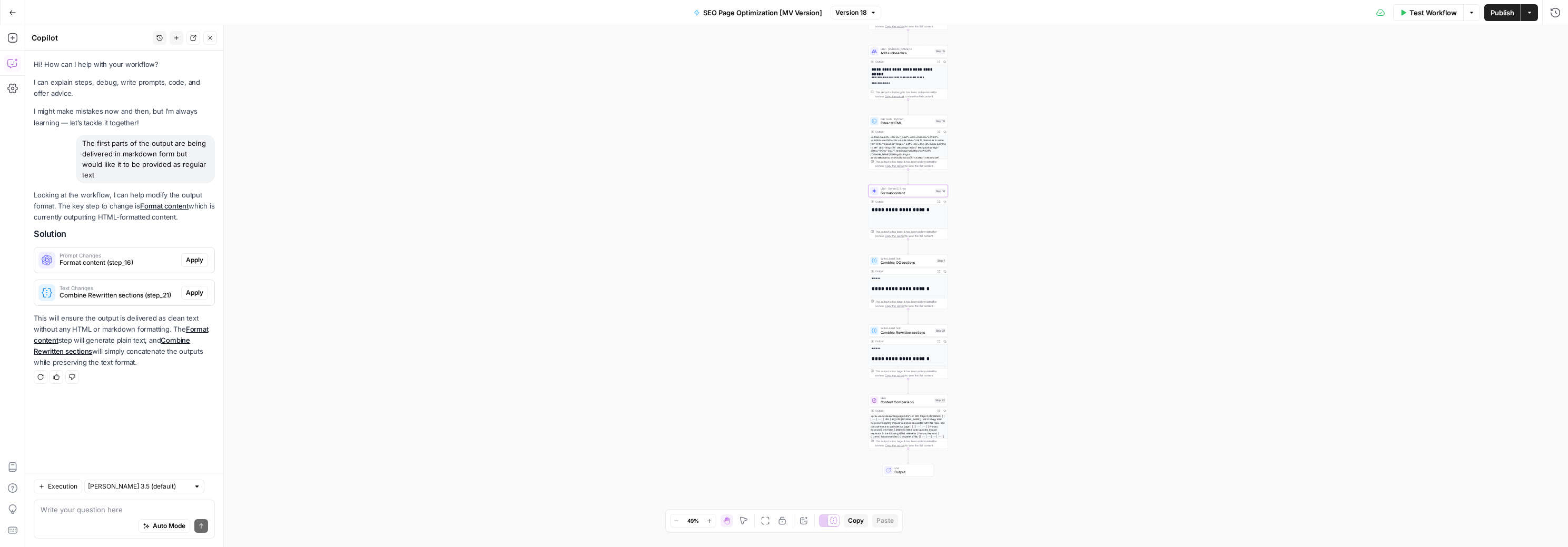
click at [99, 258] on span "Format content (step_16)" at bounding box center [118, 263] width 117 height 10
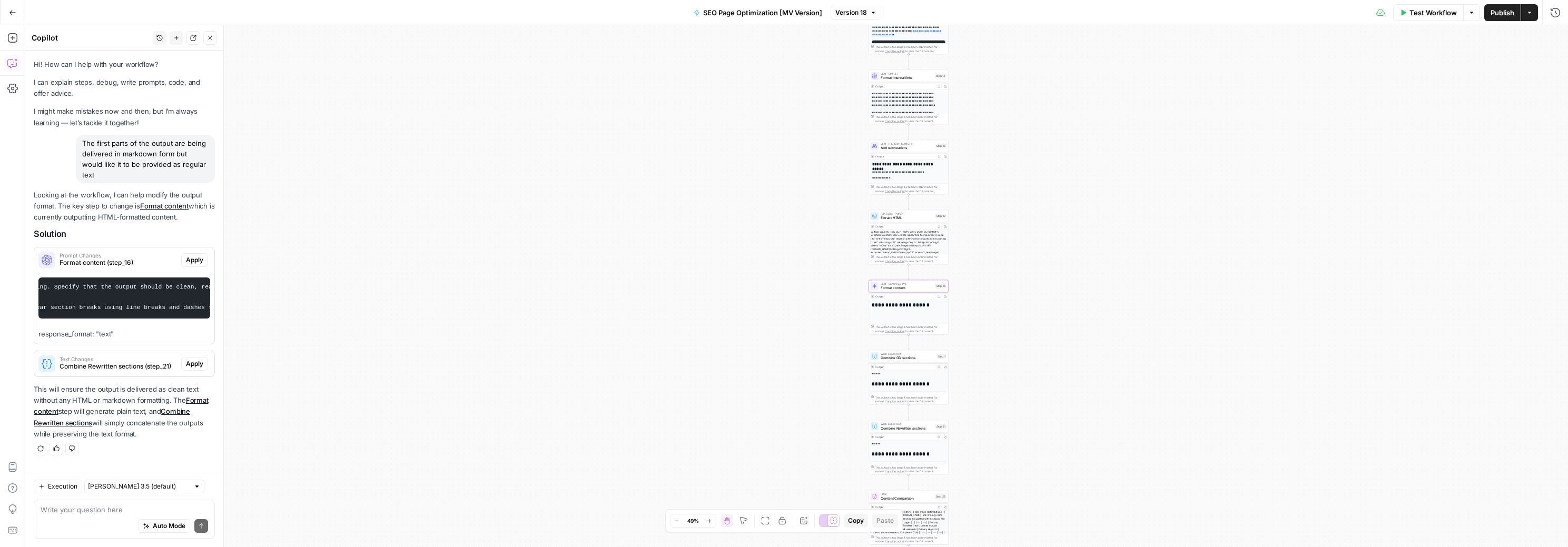
scroll to position [0, 428]
click at [142, 358] on span "Text Changes" at bounding box center [118, 359] width 117 height 5
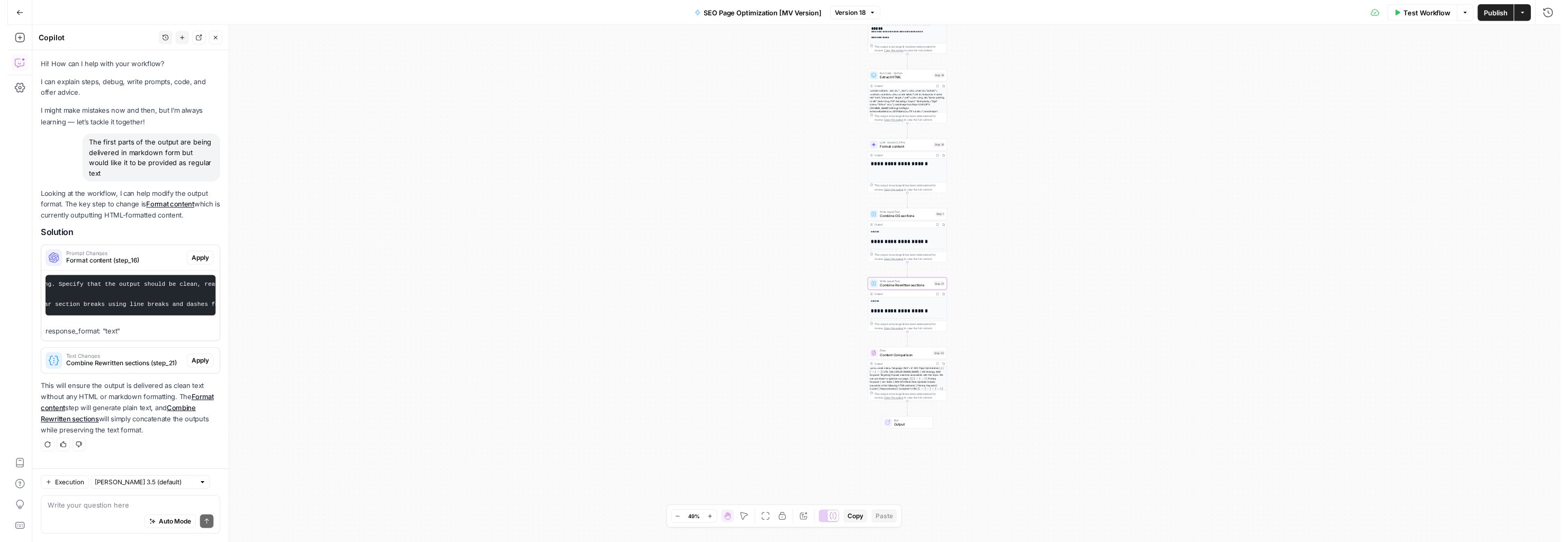
scroll to position [38, 0]
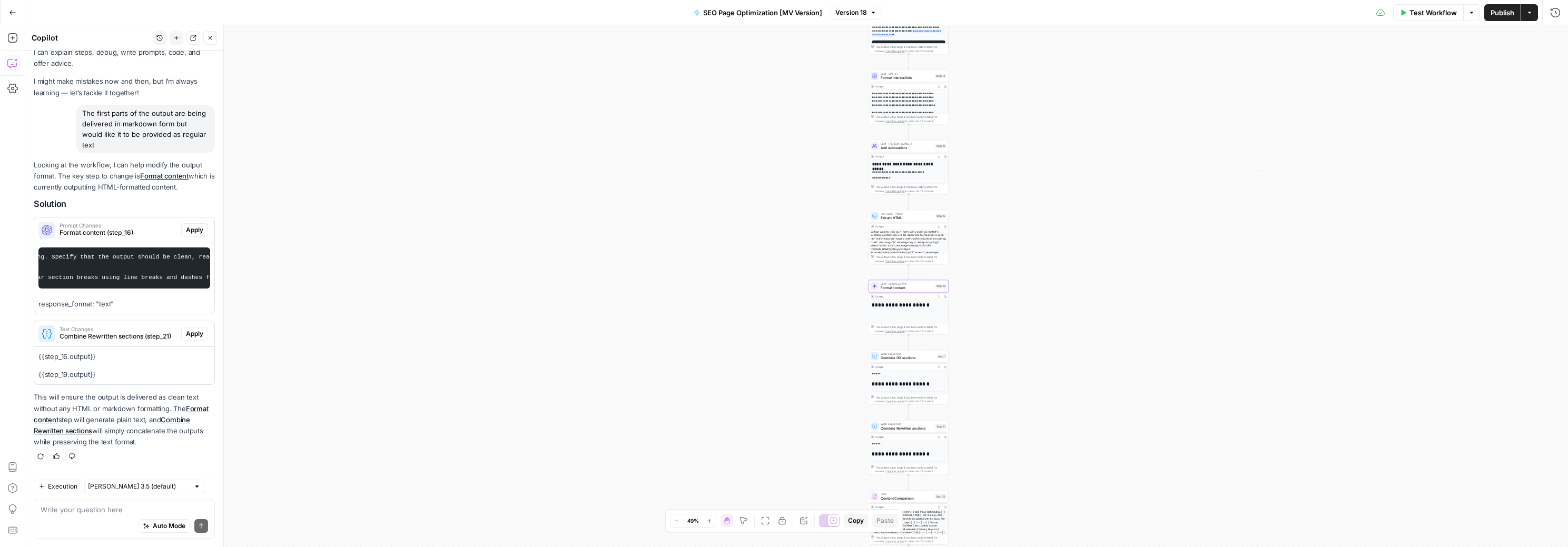
click at [190, 225] on span "Apply" at bounding box center [194, 230] width 18 height 10
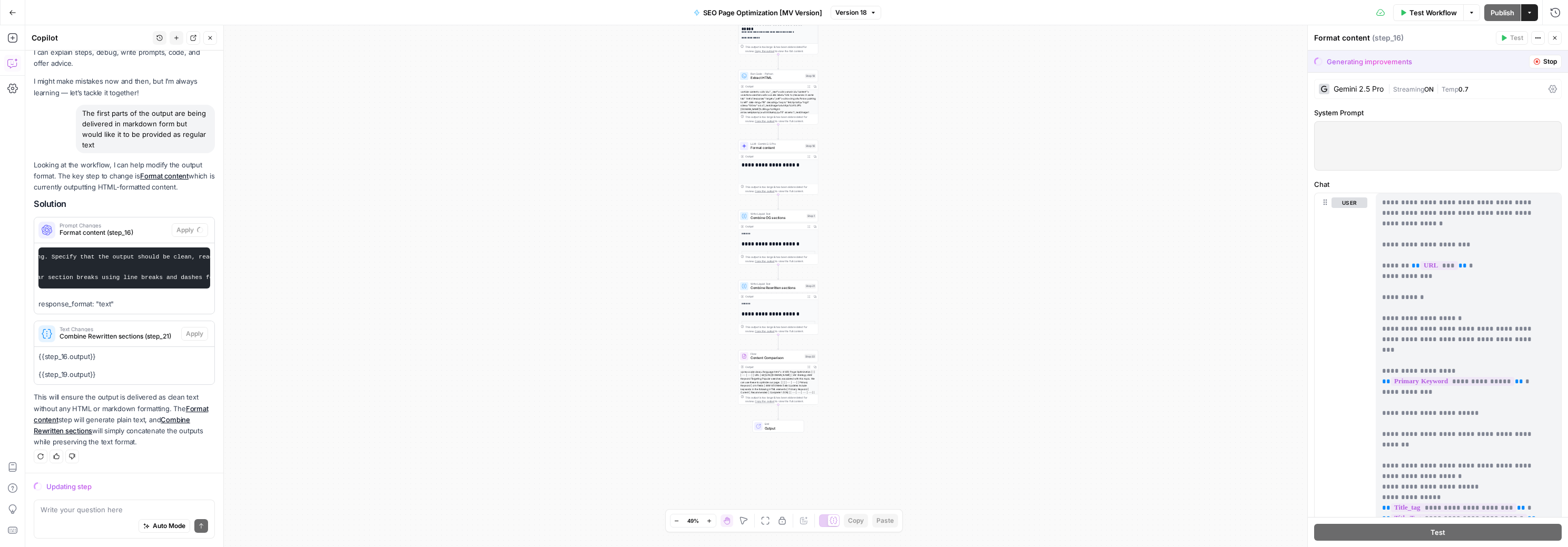
click at [315, 302] on div "Workflow Set Inputs Inputs Web Page Scrape Web Page Scrape Step 4 Output Expand…" at bounding box center [797, 287] width 1542 height 522
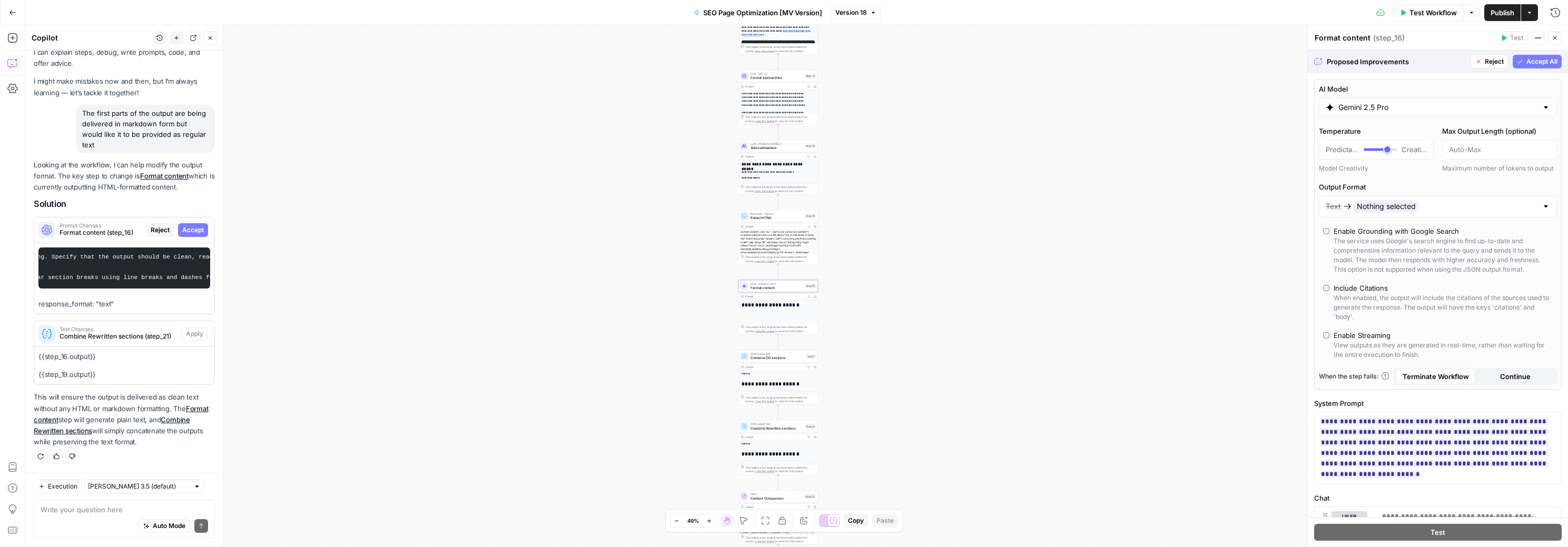
click at [109, 228] on span "Format content (step_16)" at bounding box center [101, 233] width 83 height 10
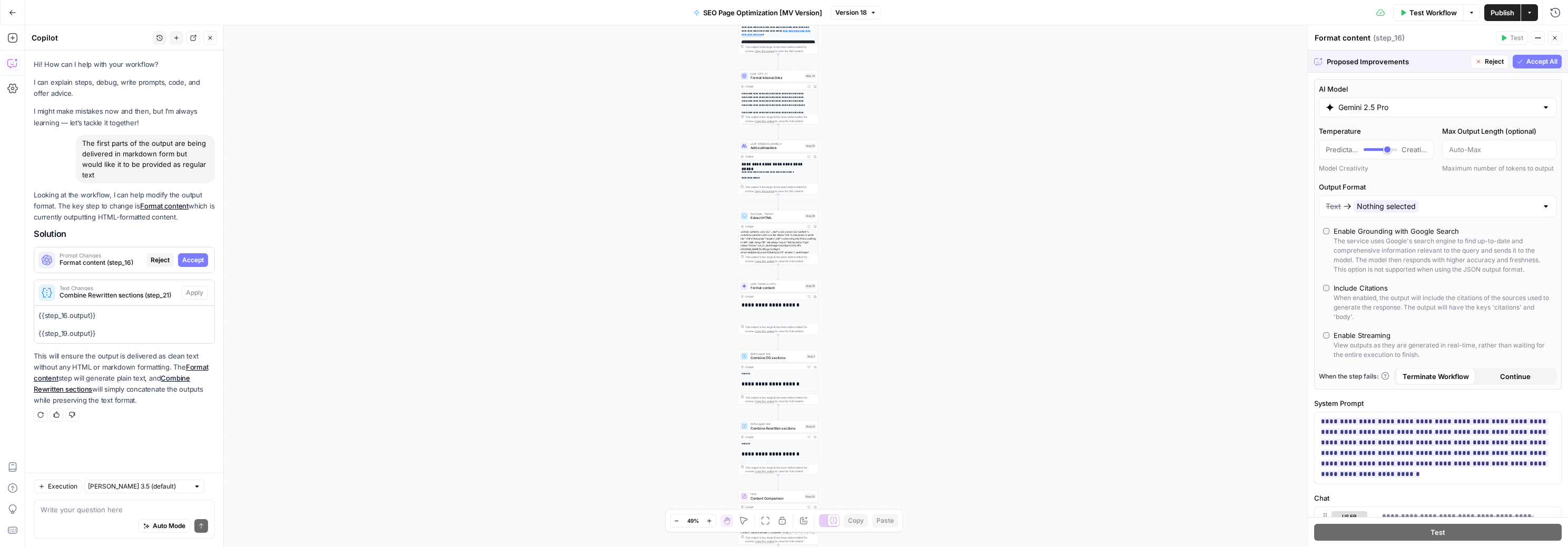
scroll to position [0, 0]
click at [102, 258] on span "Format content (step_16)" at bounding box center [101, 263] width 83 height 10
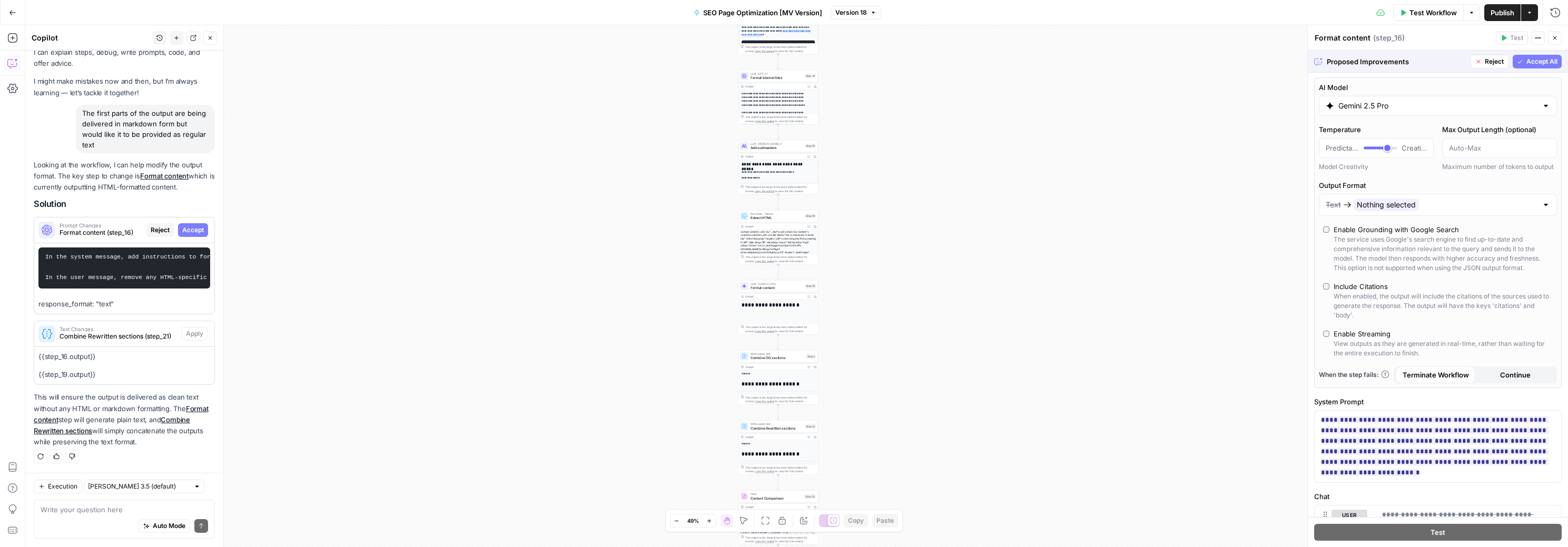
scroll to position [2, 0]
click at [794, 239] on div "<article-content> <div id="__next"><div><main id="content"><section><section><d…" at bounding box center [778, 261] width 80 height 63
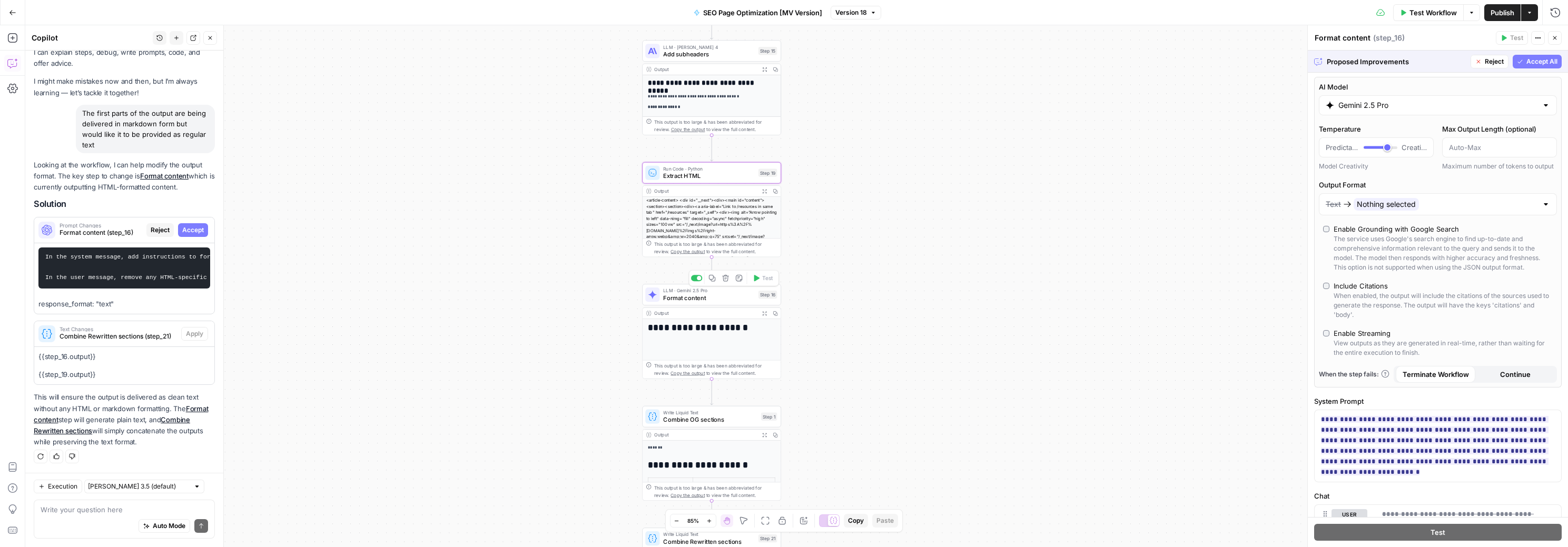
click at [704, 301] on span "Format content" at bounding box center [709, 298] width 92 height 9
click at [760, 336] on div "**********" at bounding box center [712, 354] width 138 height 71
click at [737, 324] on h1 "**********" at bounding box center [708, 327] width 121 height 10
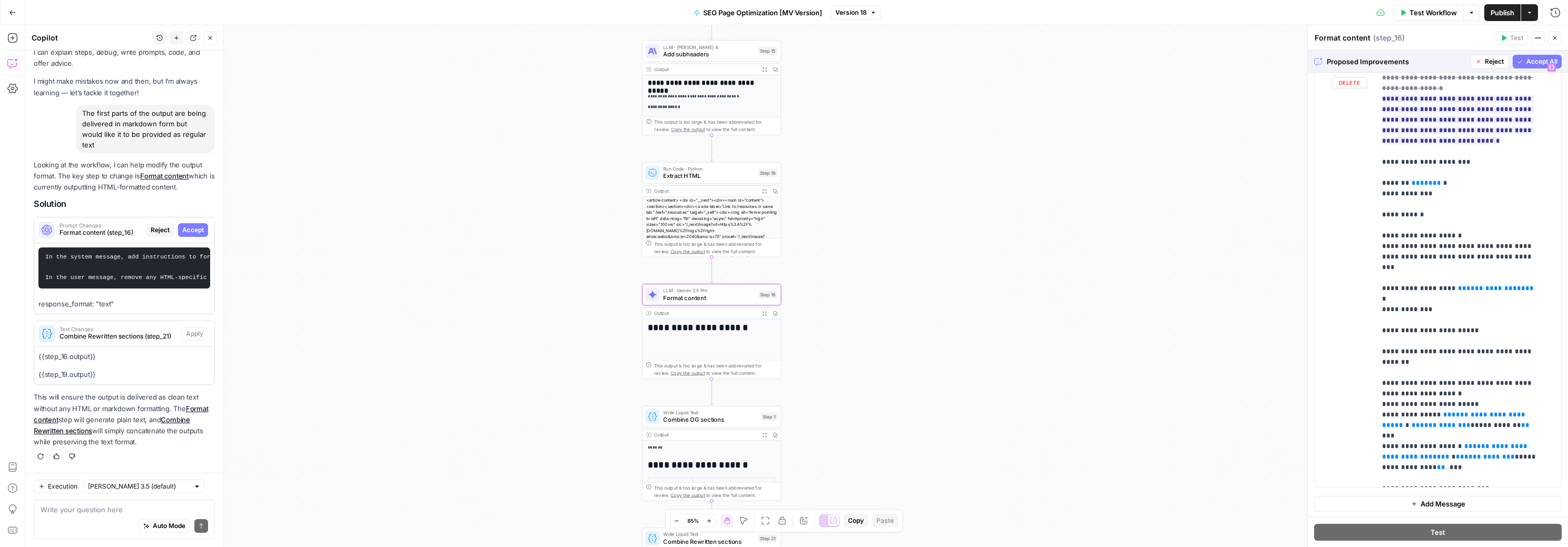
scroll to position [0, 0]
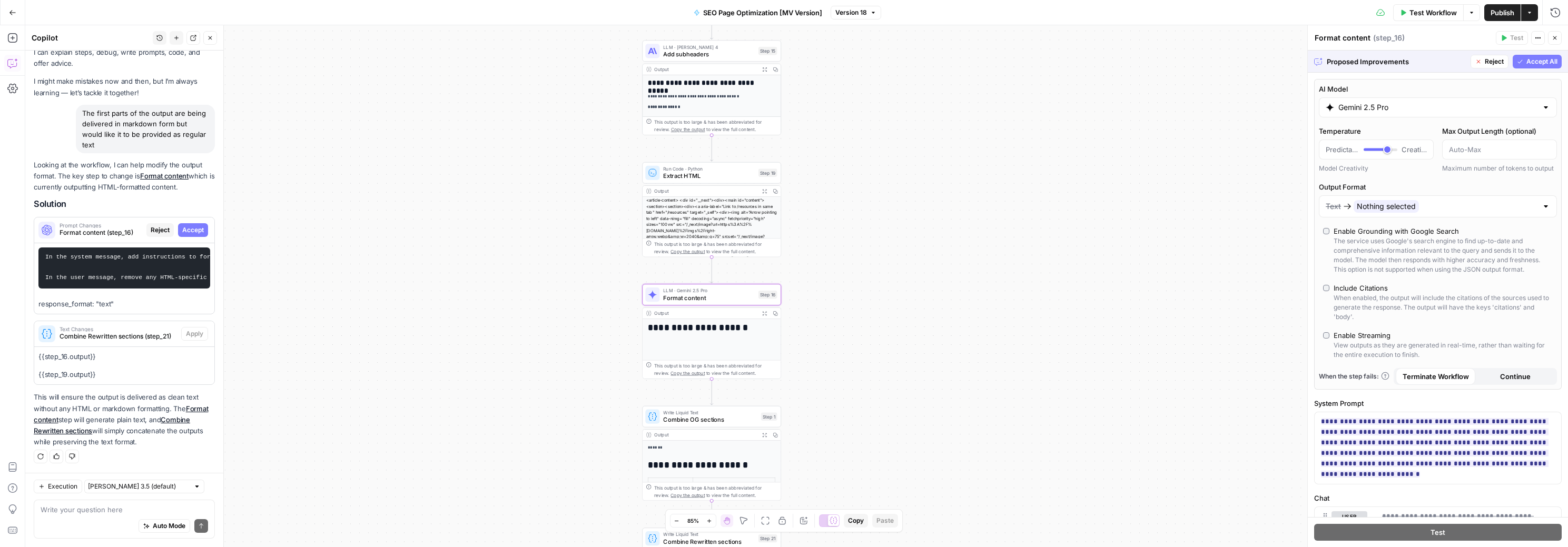
click at [1529, 64] on span "Accept All" at bounding box center [1542, 61] width 31 height 10
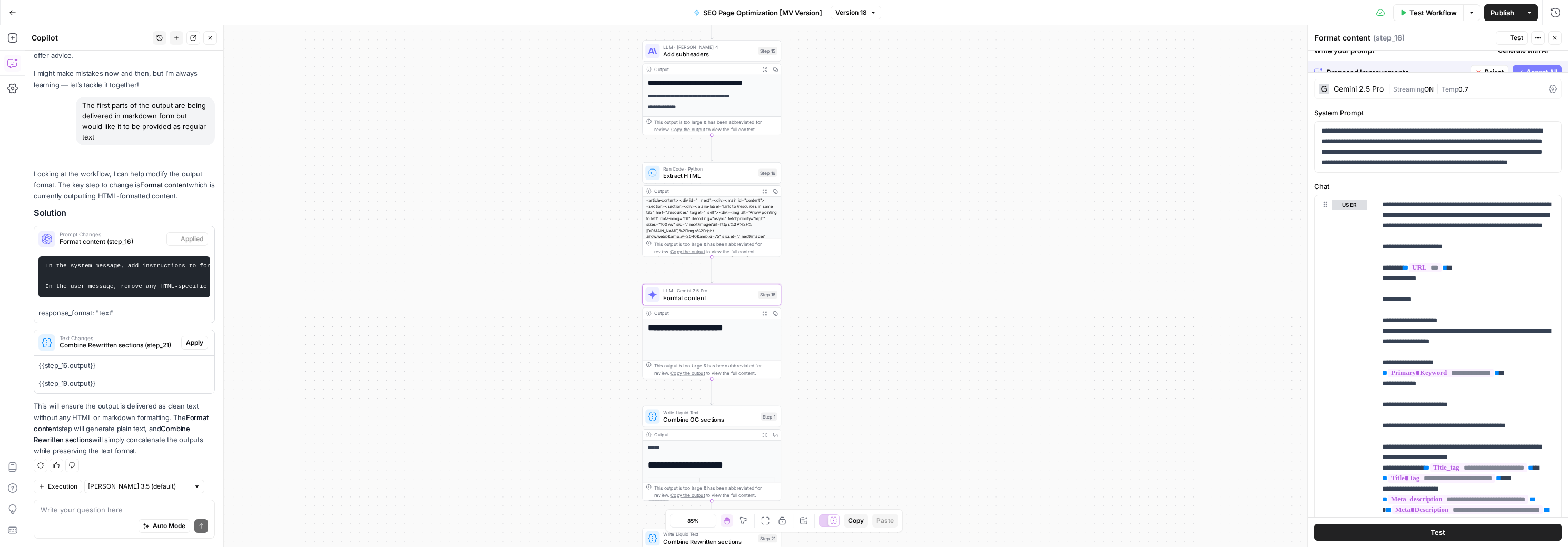
scroll to position [55, 0]
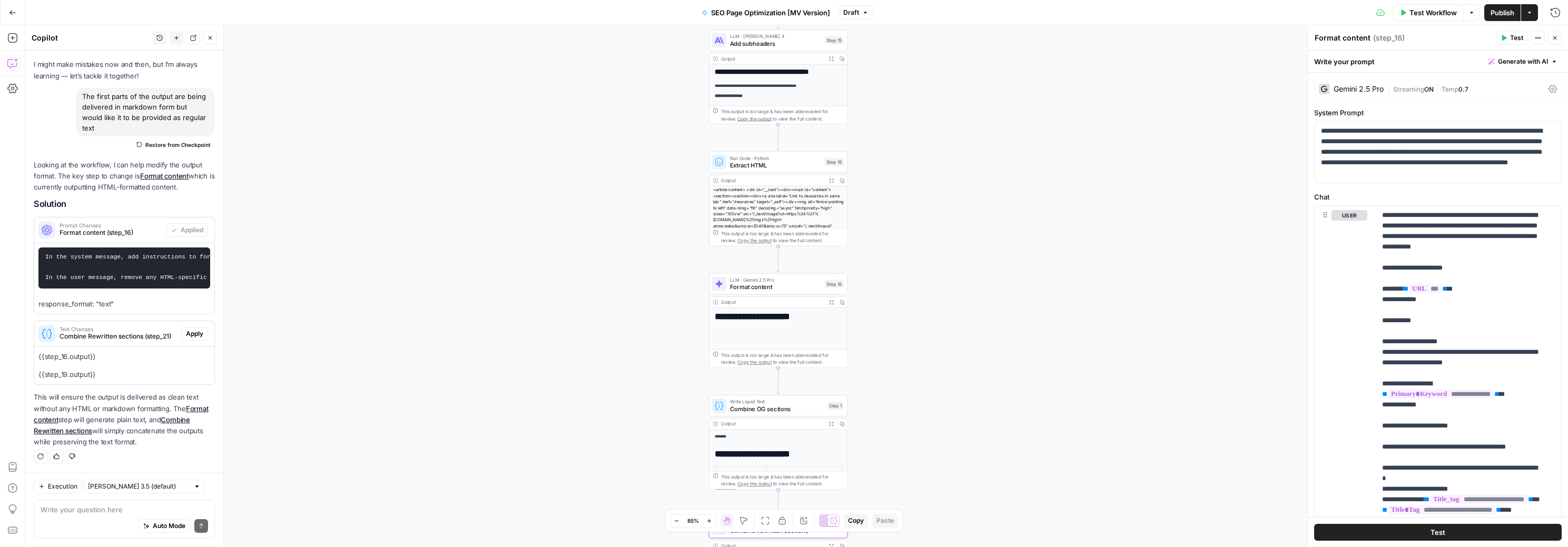
click at [110, 336] on span "Combine Rewritten sections (step_21)" at bounding box center [118, 336] width 117 height 10
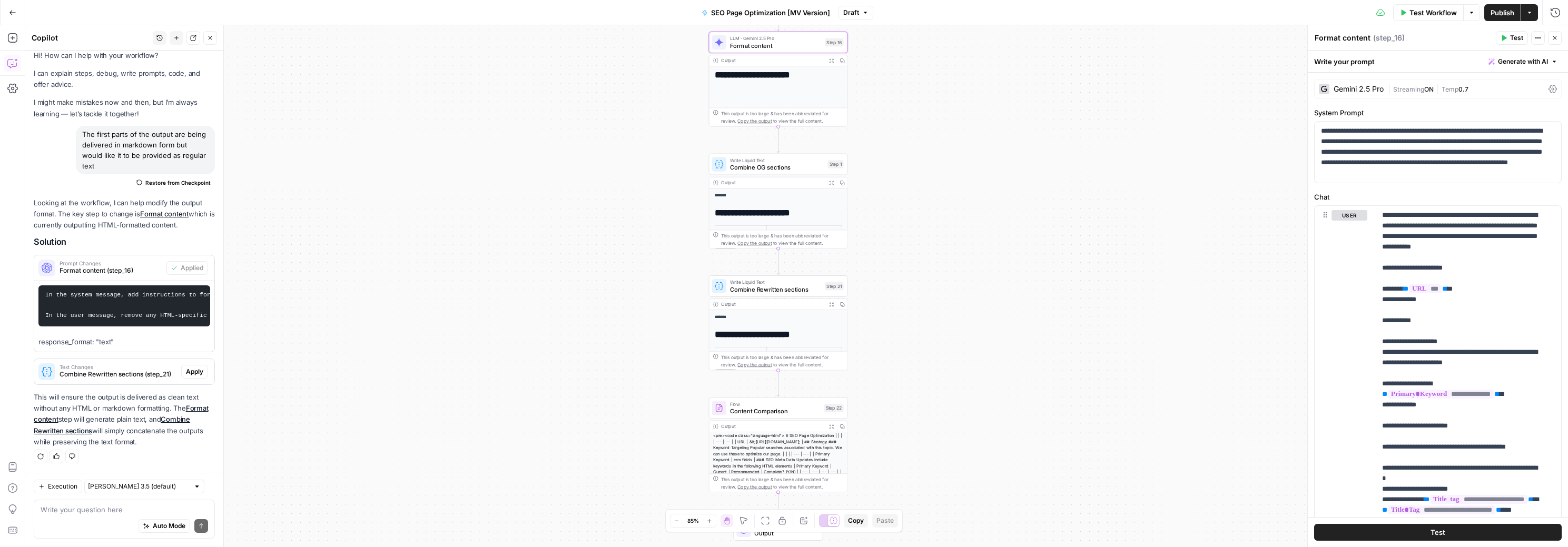
scroll to position [17, 0]
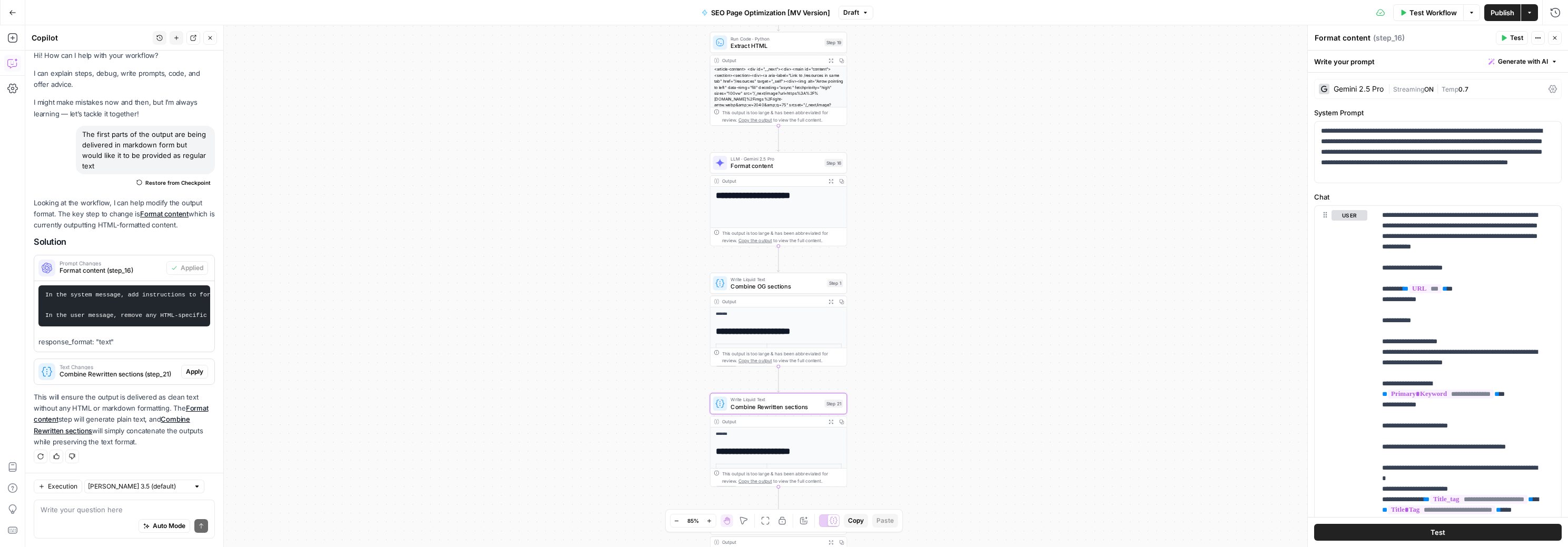
click at [119, 378] on span "Combine Rewritten sections (step_21)" at bounding box center [118, 374] width 117 height 10
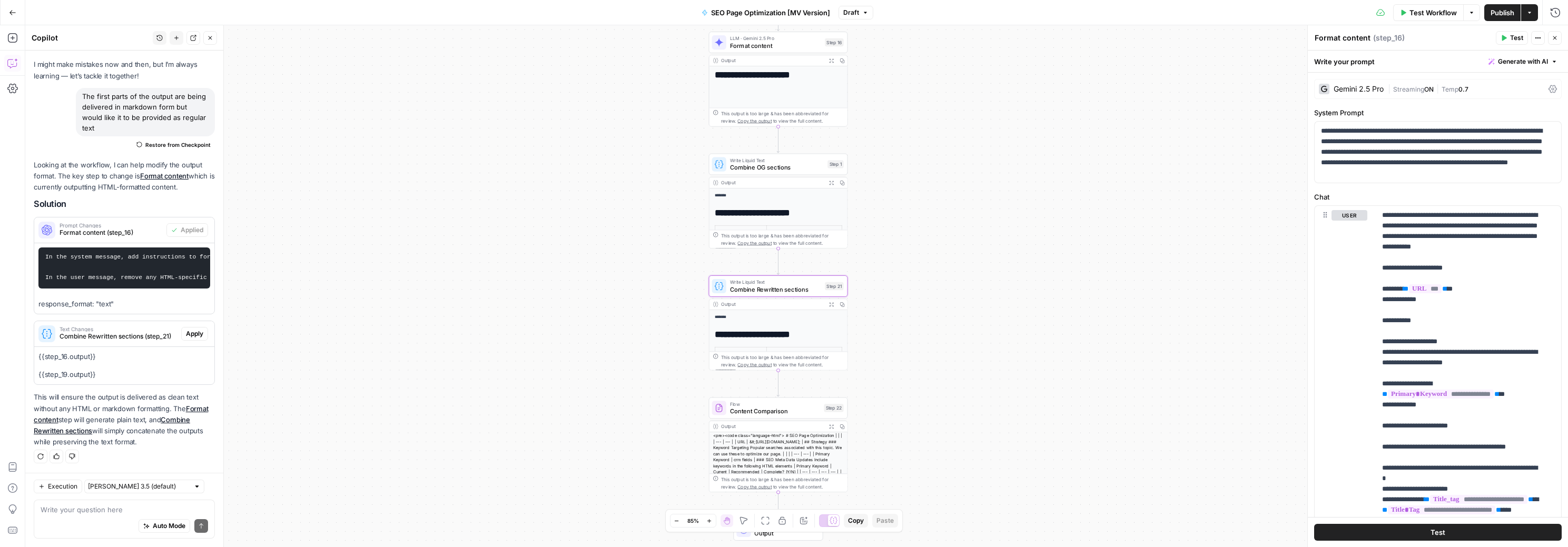
click at [114, 346] on div "Text Changes Combine Rewritten sections (step_21)" at bounding box center [107, 334] width 147 height 26
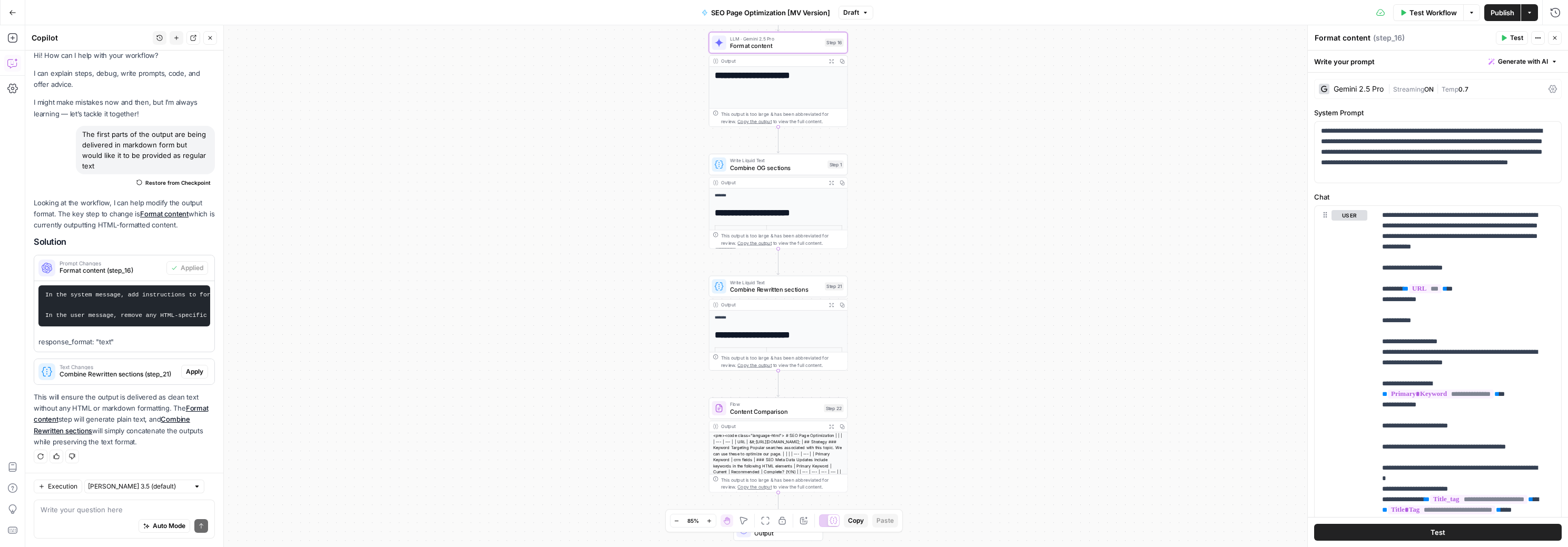
scroll to position [17, 0]
click at [109, 372] on span "Combine Rewritten sections (step_21)" at bounding box center [118, 374] width 117 height 10
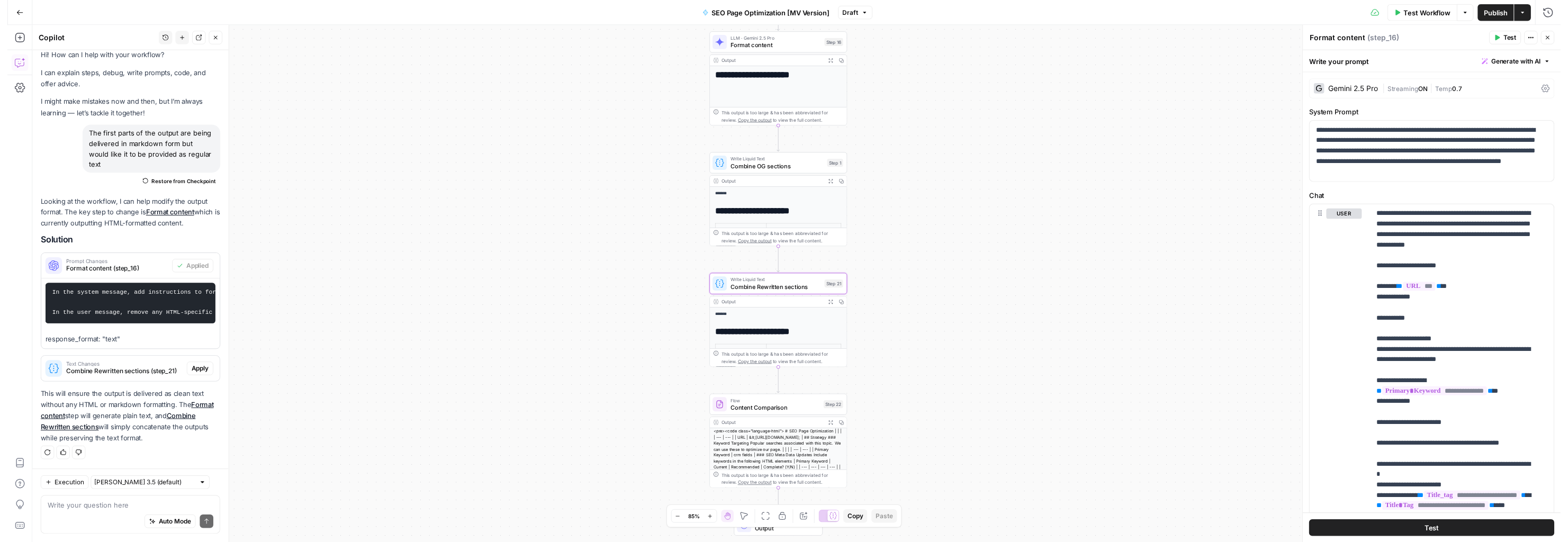
scroll to position [55, 0]
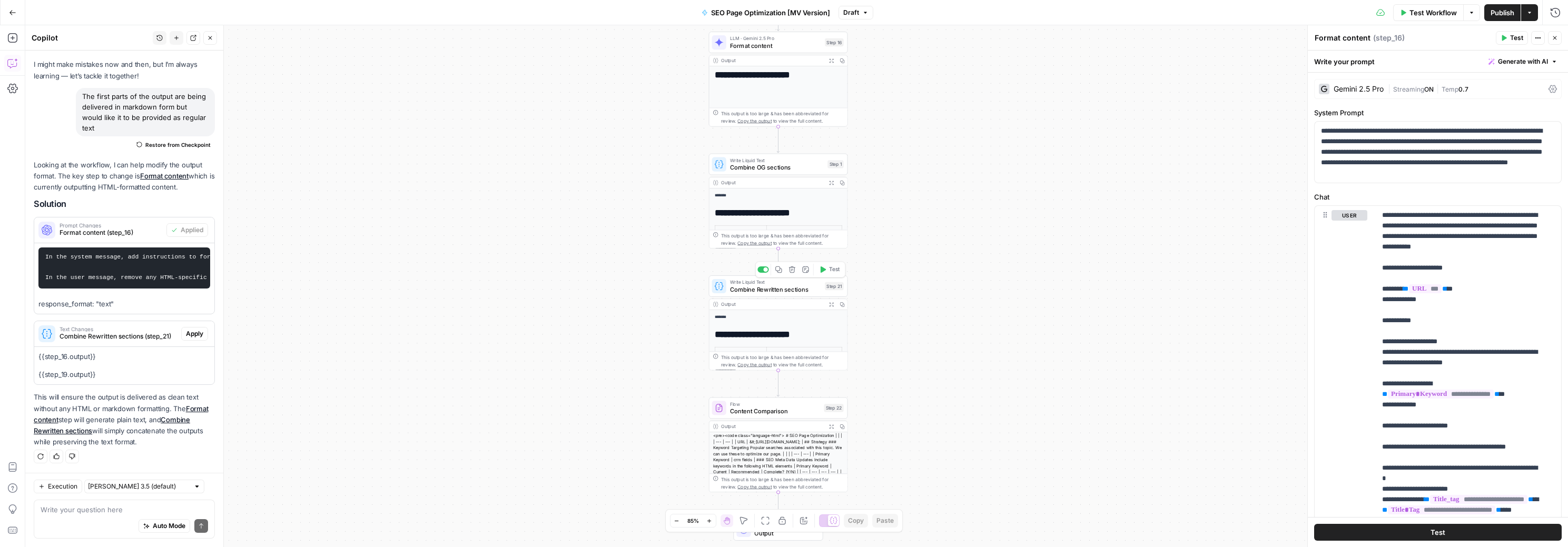
click at [801, 287] on span "Combine Rewritten sections" at bounding box center [775, 289] width 92 height 9
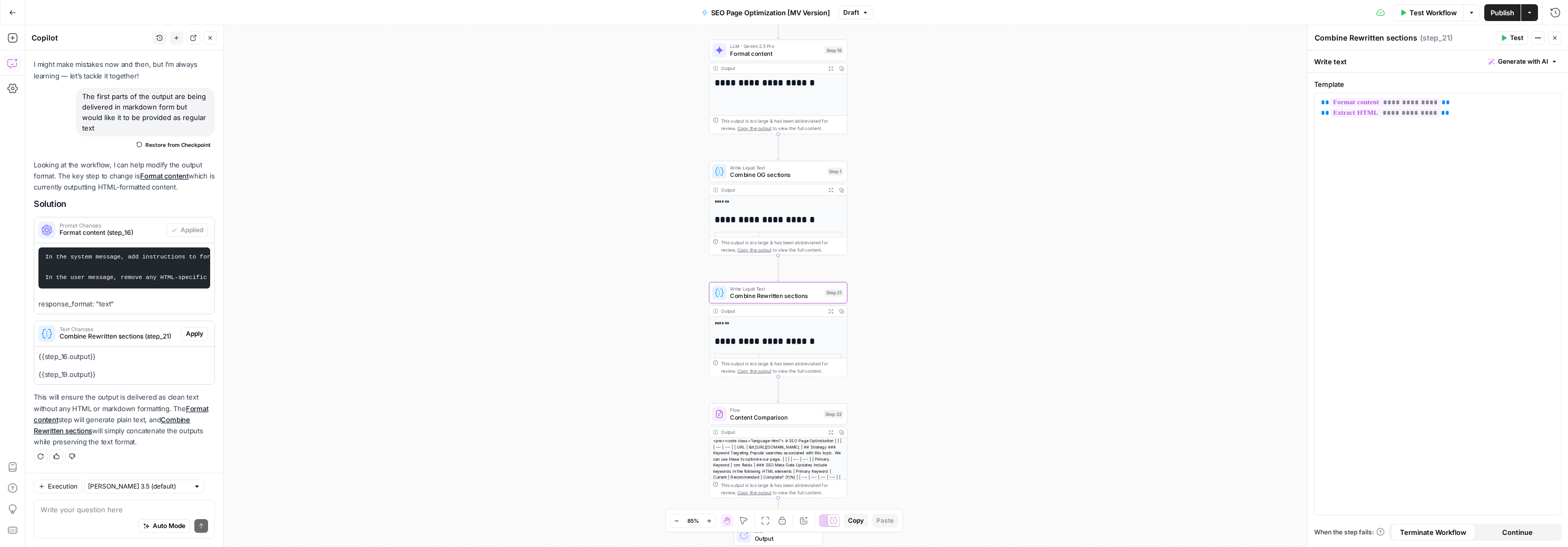
click at [186, 335] on span "Apply" at bounding box center [194, 334] width 18 height 10
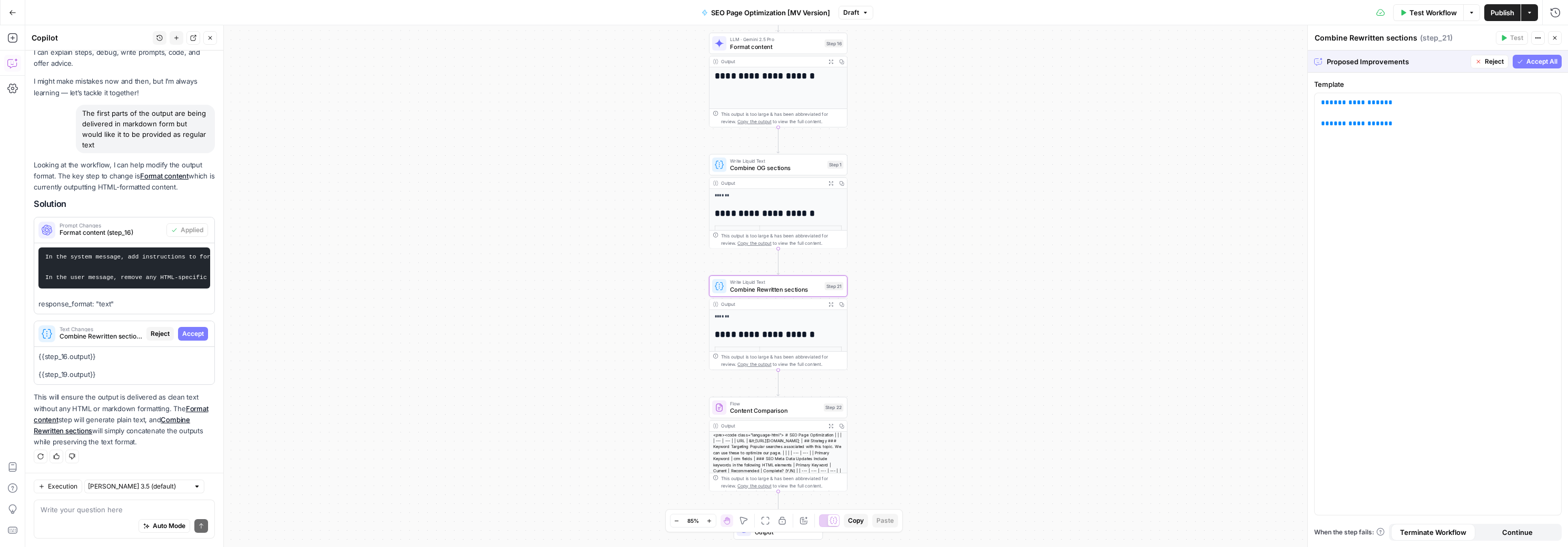
click at [183, 335] on span "Accept" at bounding box center [192, 334] width 21 height 10
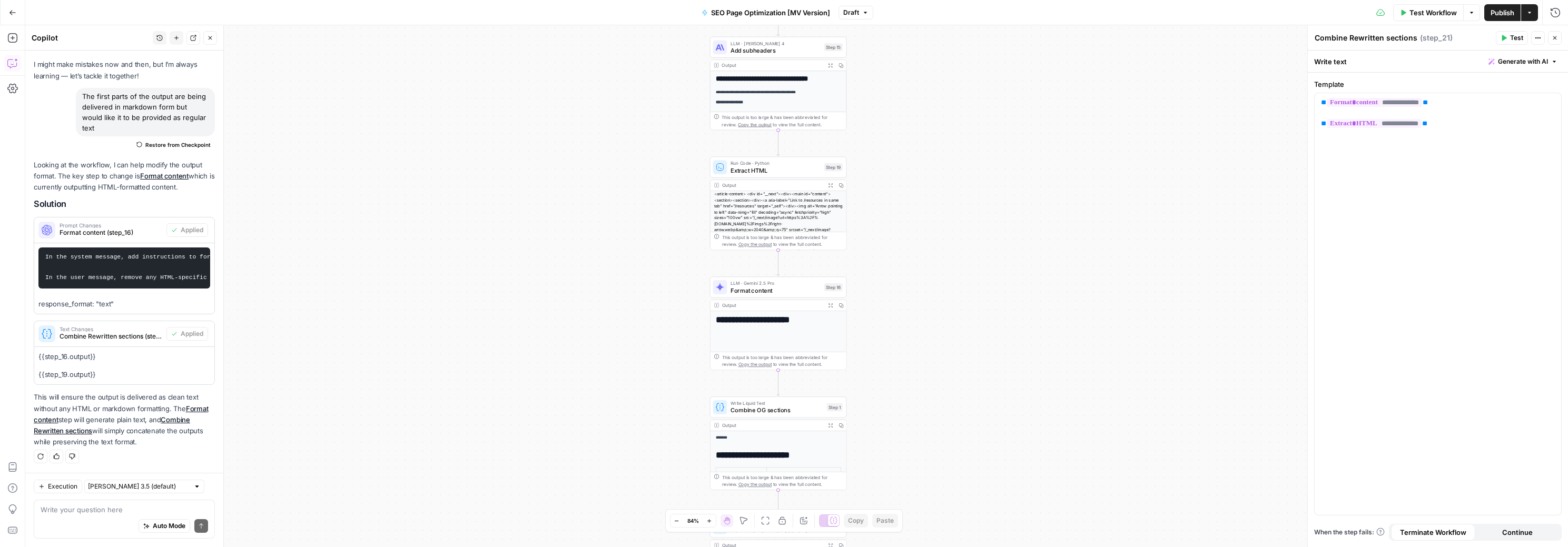
click at [1420, 9] on span "Test Workflow" at bounding box center [1433, 12] width 47 height 10
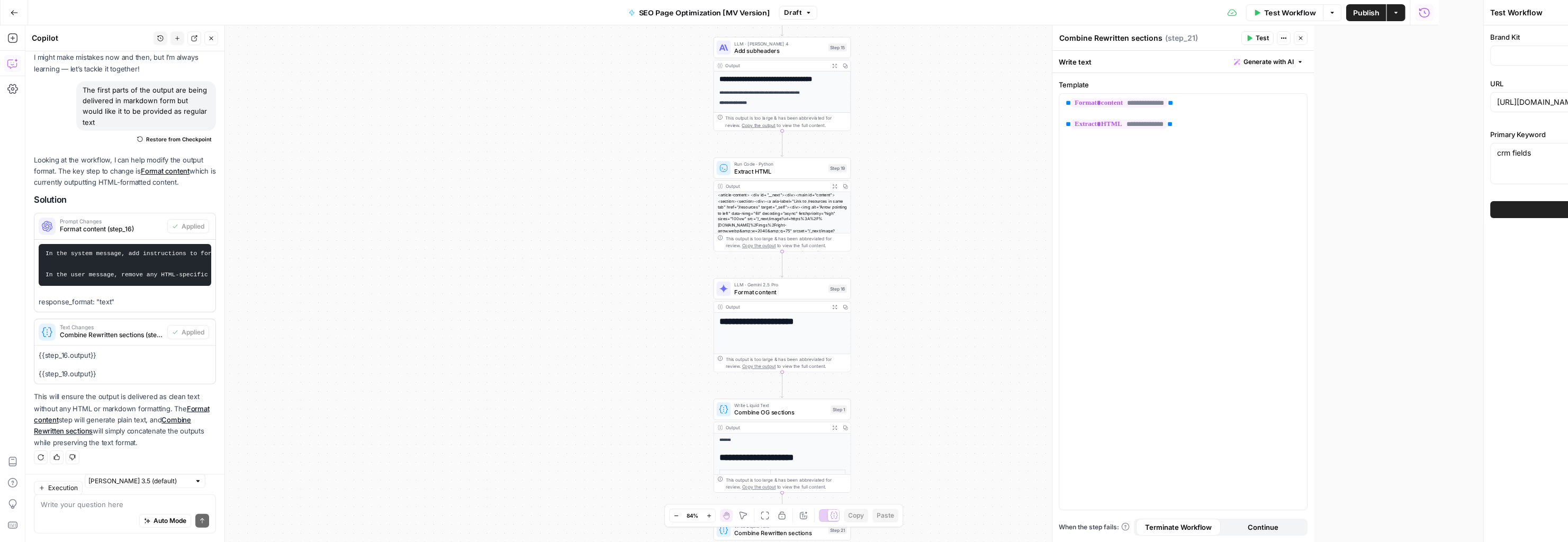
type input "Copper"
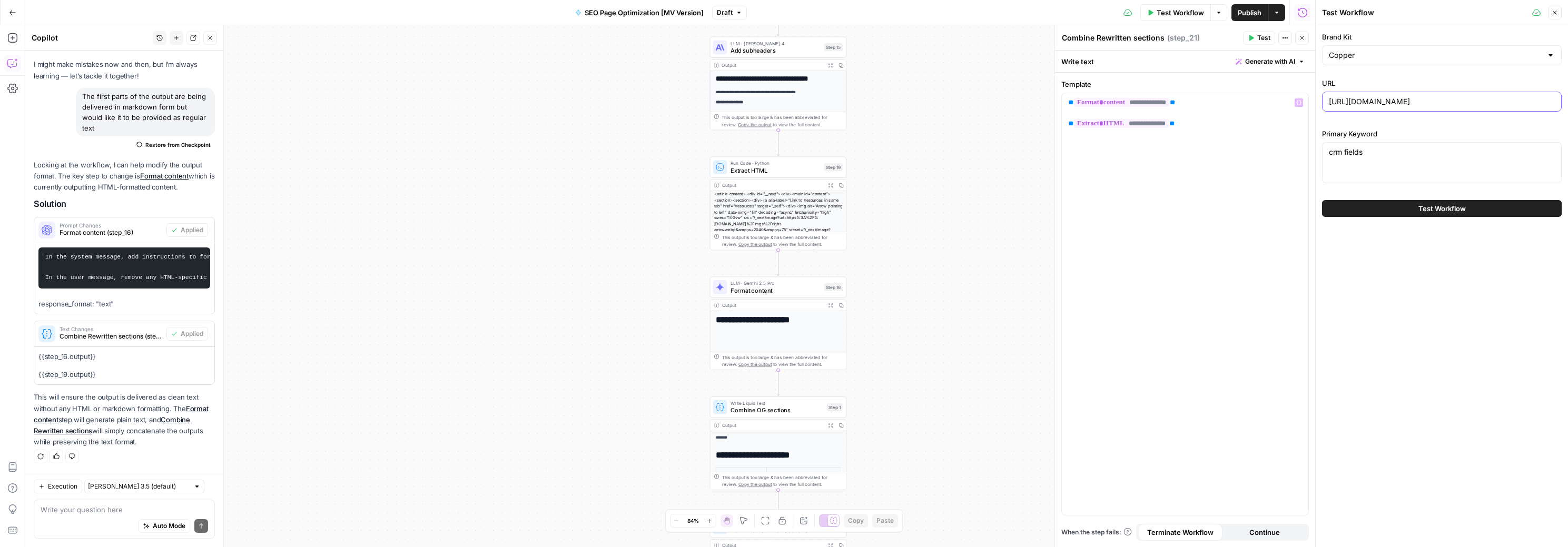
click at [1363, 103] on input "[URL][DOMAIN_NAME]" at bounding box center [1441, 101] width 226 height 10
click at [1363, 103] on input "[URL][DOMAIN_NAME]" at bounding box center [1441, 101] width 226 height 10
paste input "what-is-google-workspace"
type input "[URL][DOMAIN_NAME]"
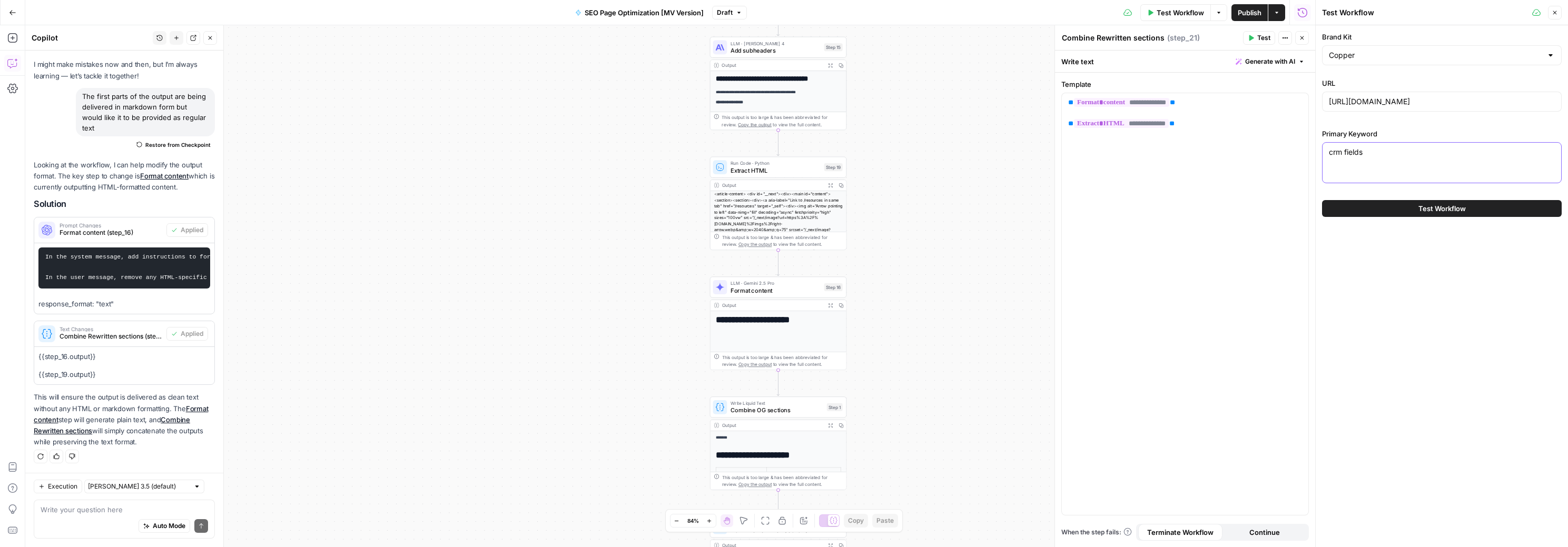
click at [1391, 147] on textarea "crm fields" at bounding box center [1441, 152] width 226 height 10
click at [1347, 161] on div "crm fields crm fields" at bounding box center [1442, 162] width 240 height 41
click at [1351, 158] on div "crm fields crm fields" at bounding box center [1442, 162] width 240 height 41
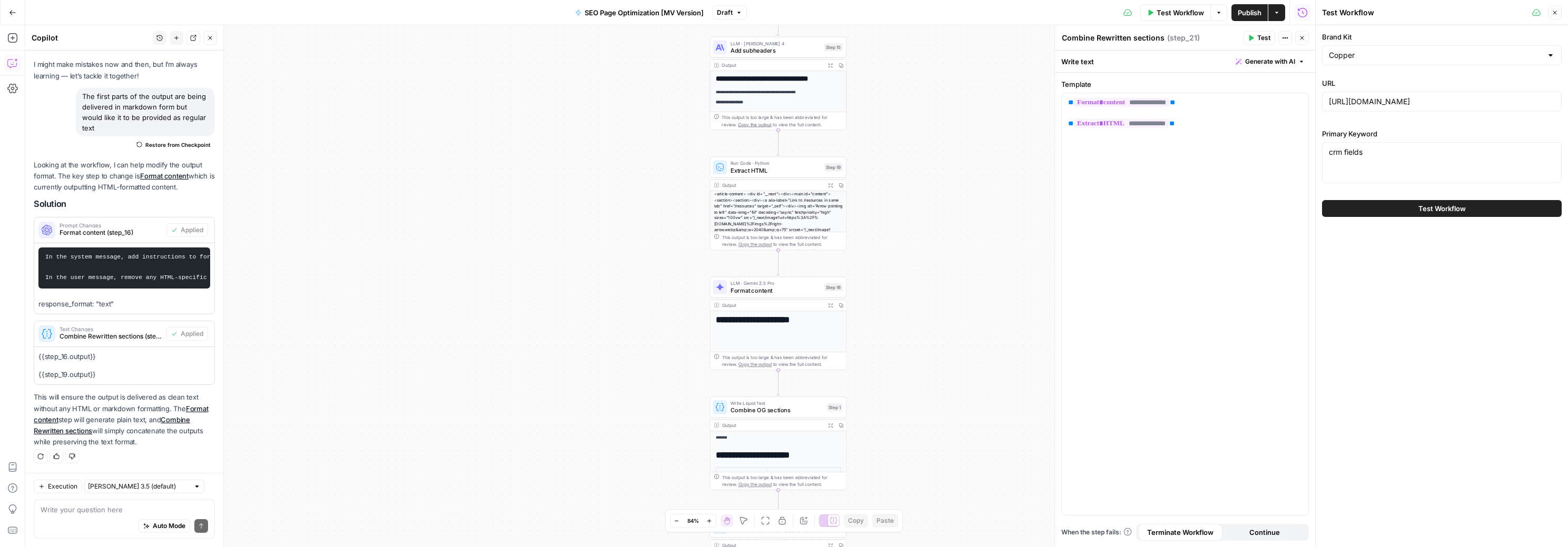
click at [1351, 158] on div "crm fields crm fields" at bounding box center [1442, 162] width 240 height 41
click at [1353, 153] on textarea "crm fields" at bounding box center [1441, 152] width 226 height 10
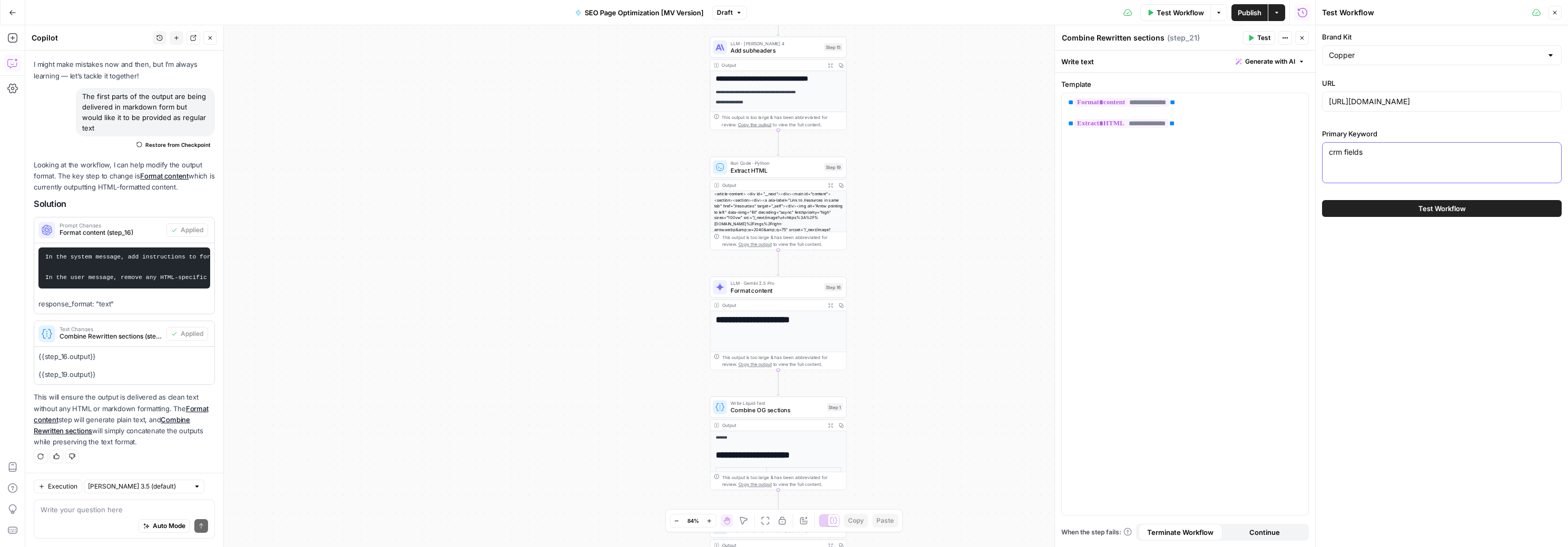
paste textarea "what is google workspace"
type textarea "what is google workspace"
click at [1395, 166] on div "what is google workspace what is google workspace" at bounding box center [1442, 162] width 240 height 41
click at [1412, 206] on button "Test Workflow" at bounding box center [1442, 209] width 240 height 17
